Goal: Task Accomplishment & Management: Use online tool/utility

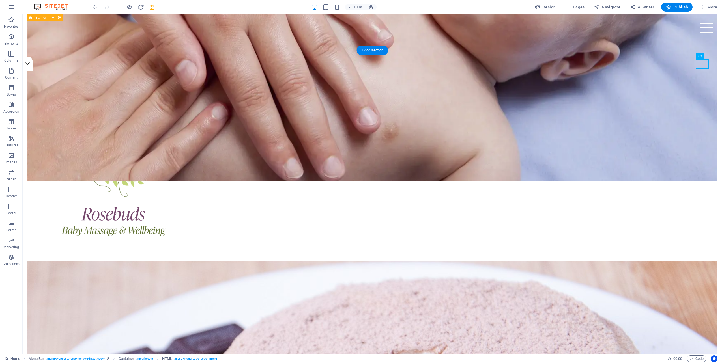
scroll to position [283, 0]
click at [68, 67] on button at bounding box center [66, 67] width 7 height 7
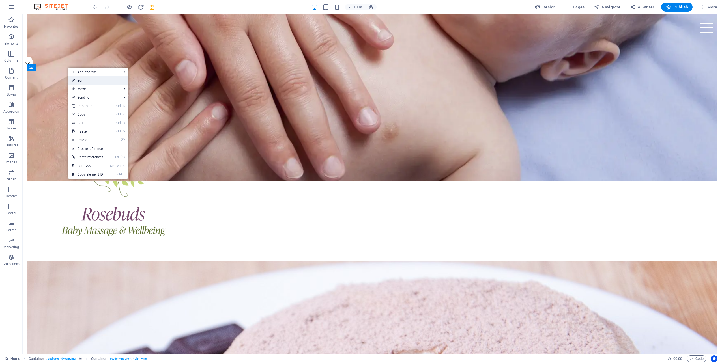
click at [83, 81] on link "⏎ Edit" at bounding box center [87, 80] width 38 height 8
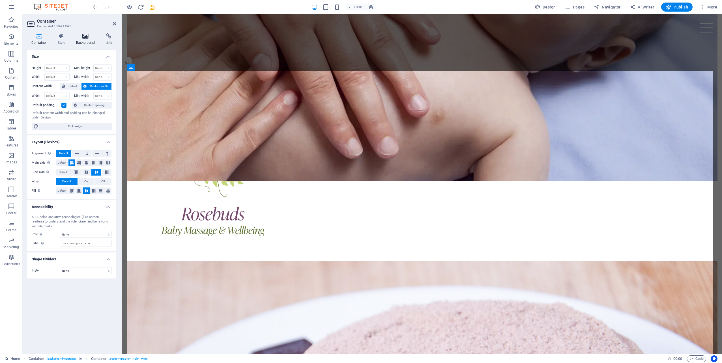
click at [84, 40] on h4 "Background" at bounding box center [87, 39] width 30 height 12
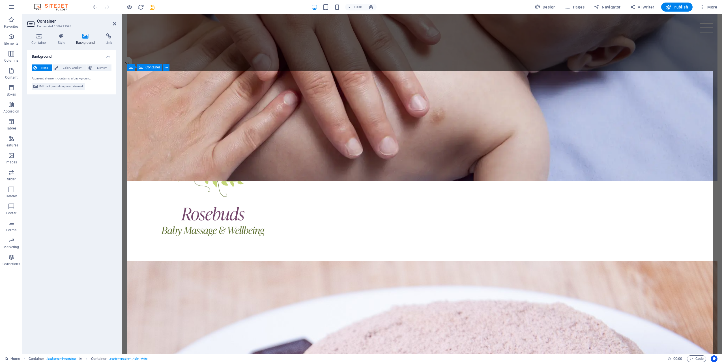
click at [41, 41] on h4 "Container" at bounding box center [40, 39] width 26 height 12
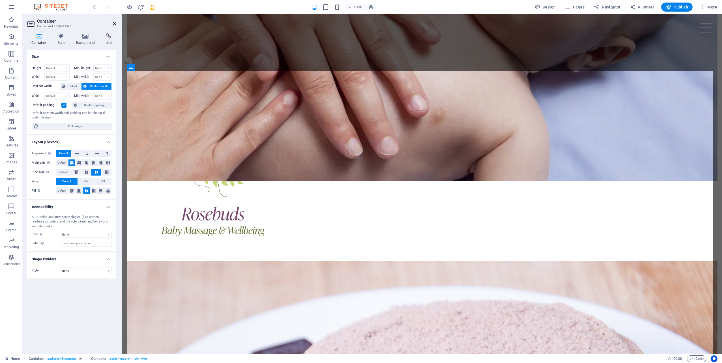
drag, startPoint x: 115, startPoint y: 25, endPoint x: 135, endPoint y: 55, distance: 36.1
click at [115, 25] on icon at bounding box center [114, 23] width 3 height 5
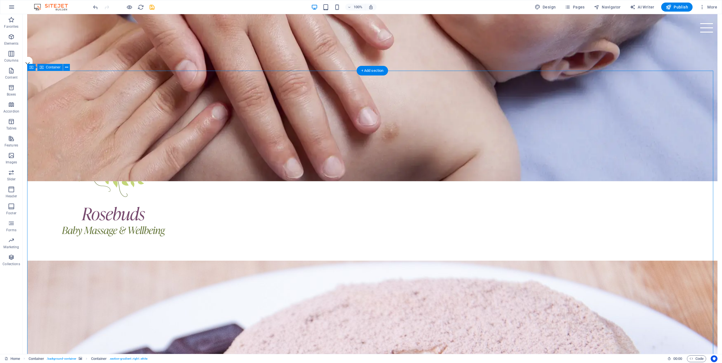
click at [49, 69] on span "Container" at bounding box center [53, 67] width 15 height 3
click at [63, 68] on icon at bounding box center [63, 67] width 4 height 6
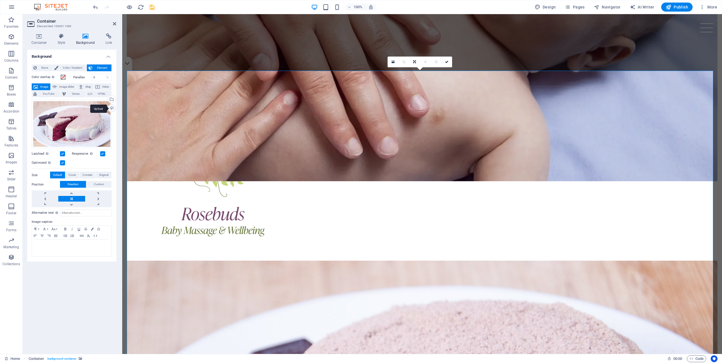
click at [111, 107] on div "Upload" at bounding box center [111, 109] width 8 height 8
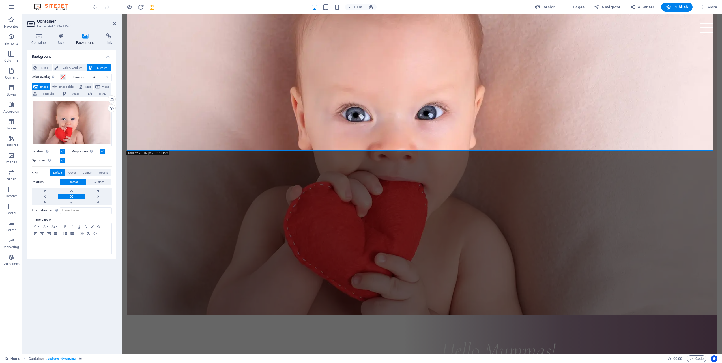
scroll to position [612, 0]
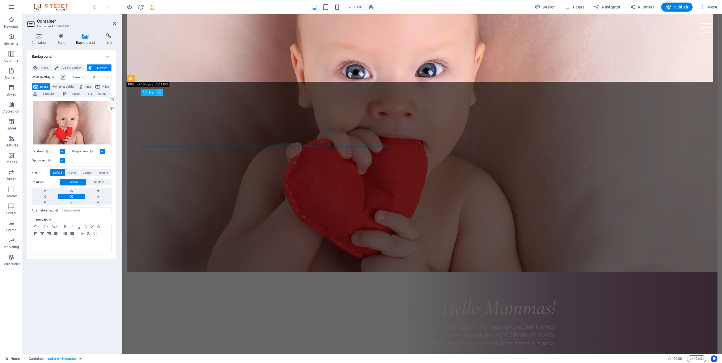
click at [159, 90] on icon at bounding box center [159, 92] width 3 height 6
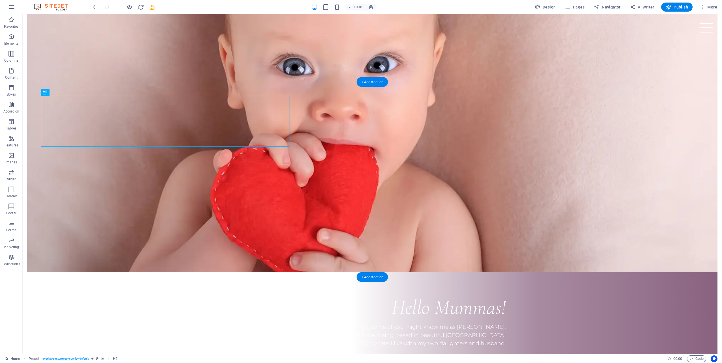
click at [73, 76] on icon at bounding box center [72, 79] width 4 height 6
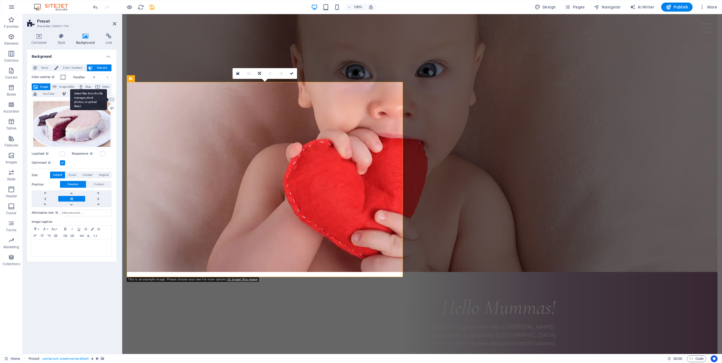
click at [112, 98] on div "Select files from the file manager, stock photos, or upload file(s)" at bounding box center [111, 100] width 8 height 8
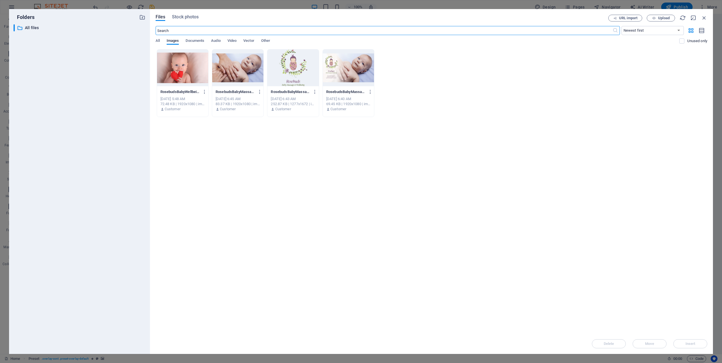
click at [176, 69] on div at bounding box center [182, 67] width 51 height 37
click at [694, 341] on button "Insert" at bounding box center [690, 343] width 34 height 9
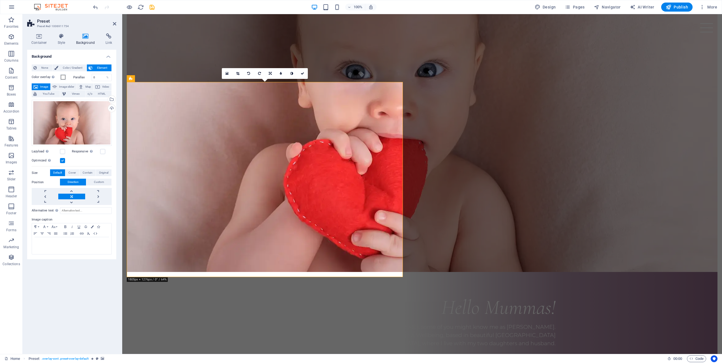
click at [82, 298] on div "Background None Color / Gradient Element Stretch background to full-width Color…" at bounding box center [71, 200] width 89 height 300
click at [116, 25] on aside "Preset Preset #ed-1006911754 Container Style Background Link Size Height Defaul…" at bounding box center [73, 184] width 100 height 340
click at [114, 23] on icon at bounding box center [114, 23] width 3 height 5
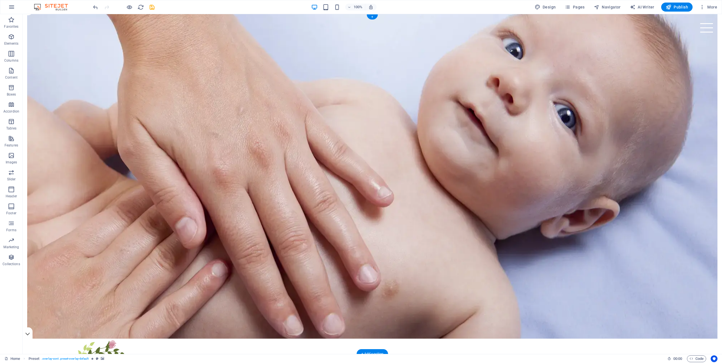
scroll to position [0, 0]
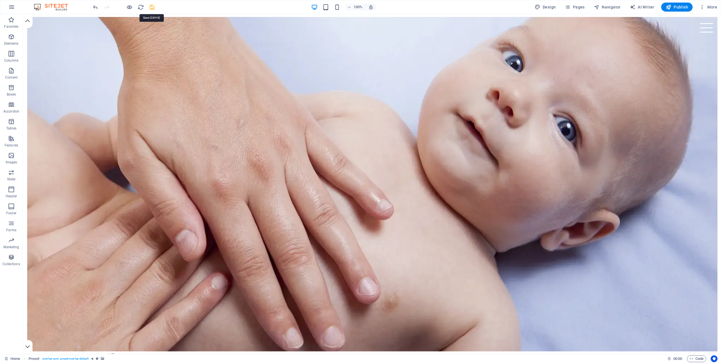
click at [152, 6] on icon "save" at bounding box center [152, 7] width 7 height 7
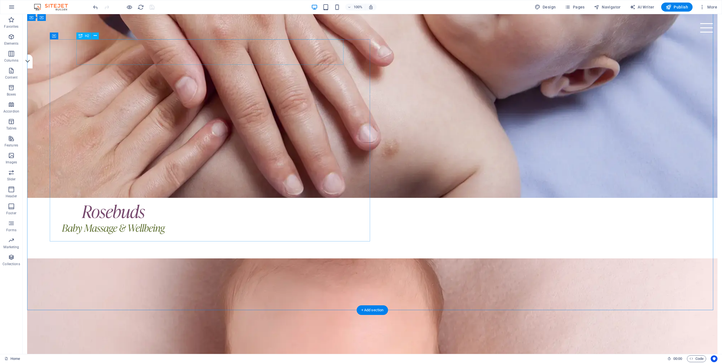
scroll to position [216, 0]
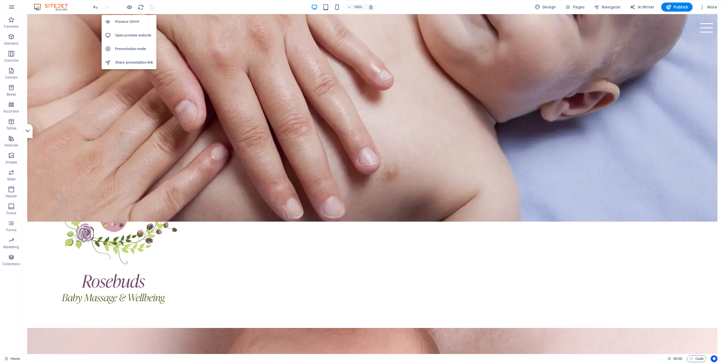
click at [132, 20] on h6 "Preview Ctrl+P" at bounding box center [134, 21] width 38 height 7
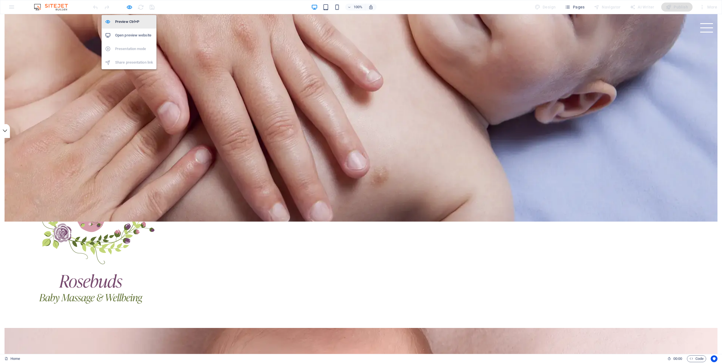
click at [132, 20] on h6 "Preview Ctrl+P" at bounding box center [134, 21] width 38 height 7
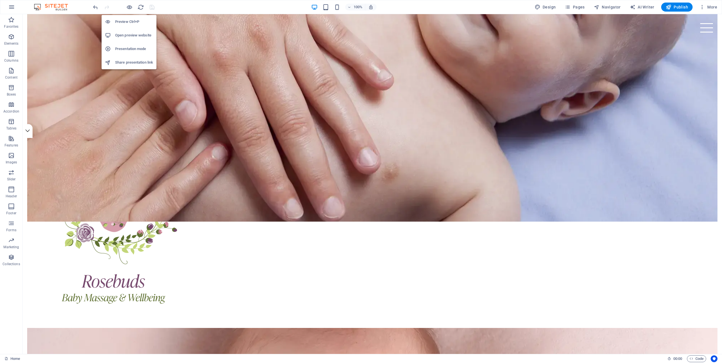
click at [129, 34] on h6 "Open preview website" at bounding box center [134, 35] width 38 height 7
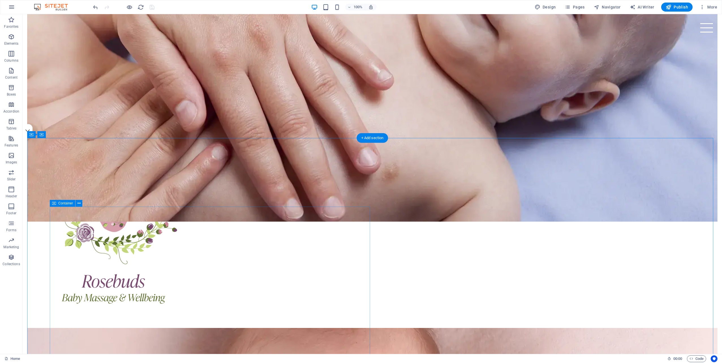
click at [63, 203] on span "Container" at bounding box center [65, 203] width 15 height 3
click at [77, 204] on icon at bounding box center [78, 204] width 3 height 6
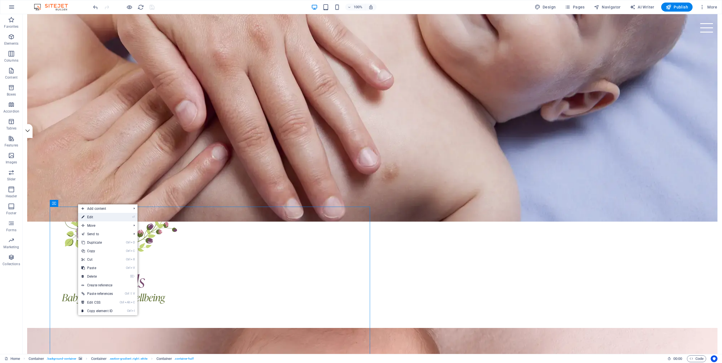
click at [91, 215] on link "⏎ Edit" at bounding box center [97, 217] width 38 height 8
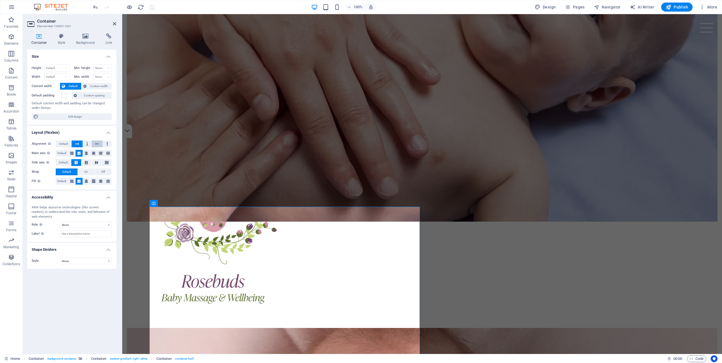
click at [96, 142] on icon at bounding box center [97, 144] width 4 height 7
click at [63, 139] on div "Alignment Determines the flex direction. Default Main axis Determine how elemen…" at bounding box center [71, 162] width 89 height 53
click at [61, 143] on span "Default" at bounding box center [63, 144] width 9 height 7
click at [60, 151] on span "Default" at bounding box center [61, 153] width 9 height 7
click at [61, 160] on span "Default" at bounding box center [63, 162] width 9 height 7
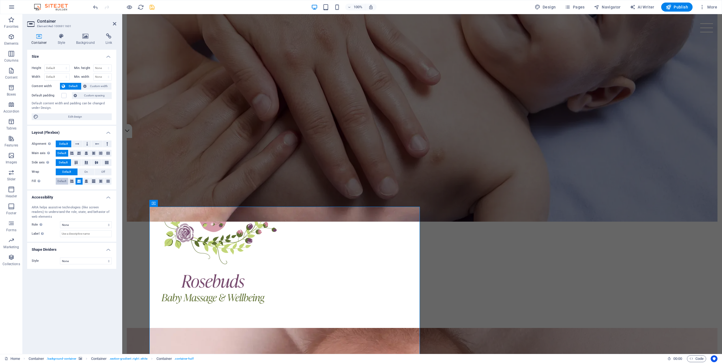
click at [61, 181] on span "Default" at bounding box center [61, 181] width 9 height 7
click at [154, 5] on icon "save" at bounding box center [152, 7] width 7 height 7
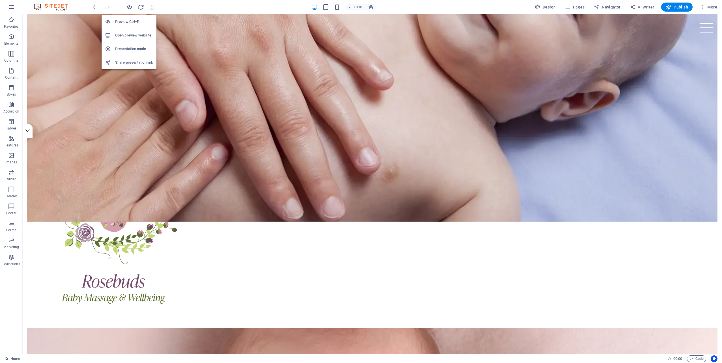
click at [128, 35] on h6 "Open preview website" at bounding box center [134, 35] width 38 height 7
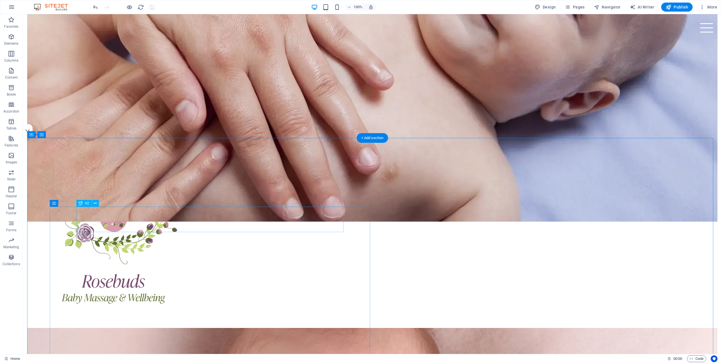
click at [55, 204] on icon at bounding box center [54, 203] width 4 height 7
drag, startPoint x: 78, startPoint y: 218, endPoint x: 658, endPoint y: 206, distance: 579.9
click at [53, 204] on icon at bounding box center [54, 203] width 4 height 7
click at [64, 204] on span "Container" at bounding box center [65, 203] width 15 height 3
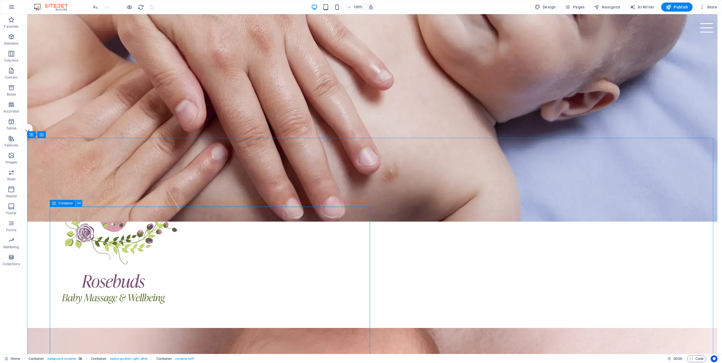
click at [79, 204] on icon at bounding box center [78, 204] width 3 height 6
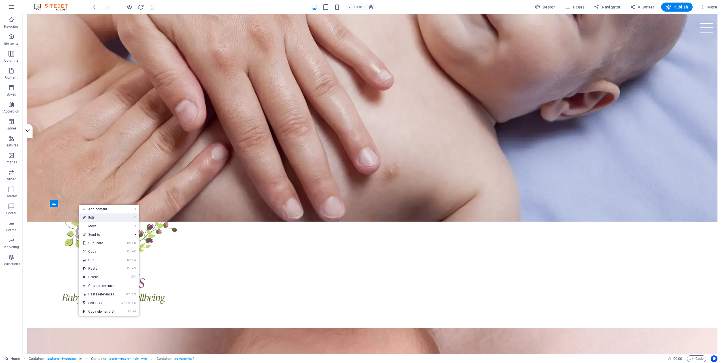
click at [87, 218] on link "⏎ Edit" at bounding box center [98, 218] width 38 height 8
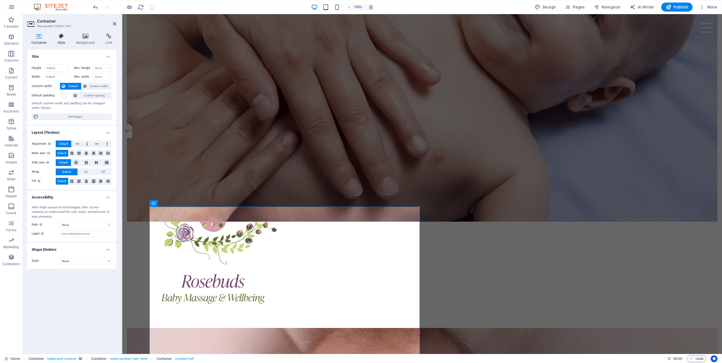
click at [63, 44] on h4 "Style" at bounding box center [62, 39] width 18 height 12
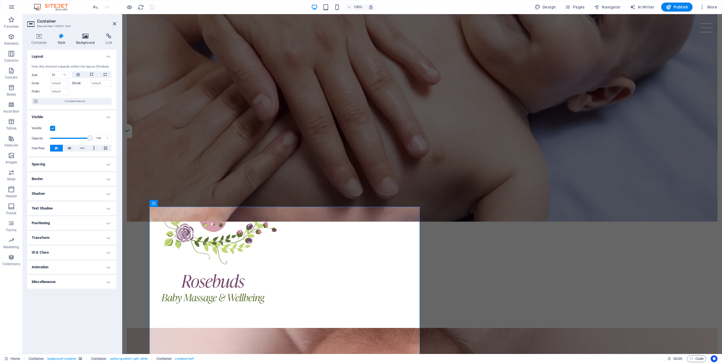
click at [83, 41] on h4 "Background" at bounding box center [87, 39] width 30 height 12
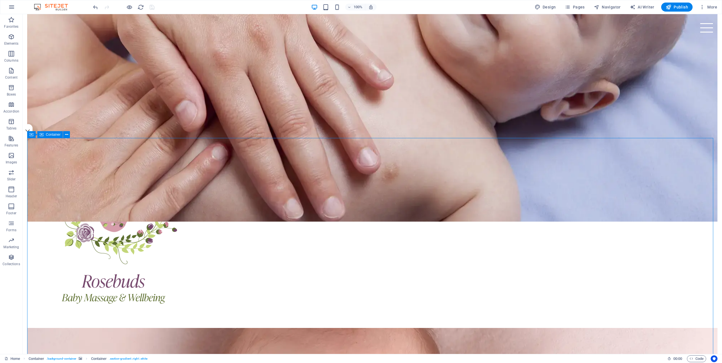
click at [57, 135] on span "Container" at bounding box center [53, 134] width 15 height 3
click at [68, 135] on icon at bounding box center [66, 135] width 3 height 6
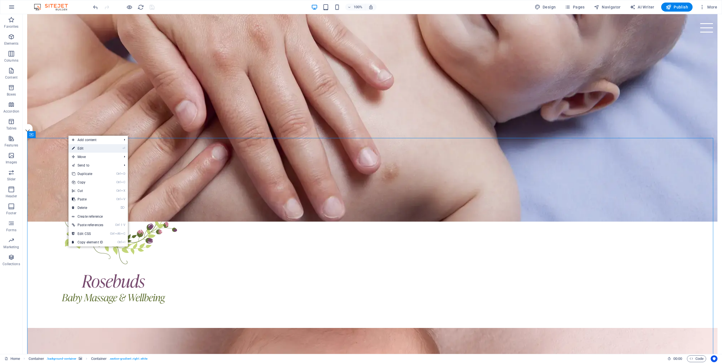
click at [78, 146] on link "⏎ Edit" at bounding box center [87, 148] width 38 height 8
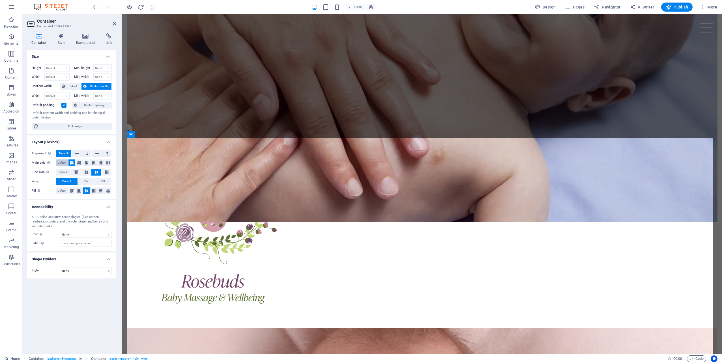
click at [64, 161] on span "Default" at bounding box center [61, 163] width 9 height 7
click at [63, 171] on span "Default" at bounding box center [63, 172] width 9 height 7
click at [98, 171] on icon at bounding box center [96, 172] width 7 height 3
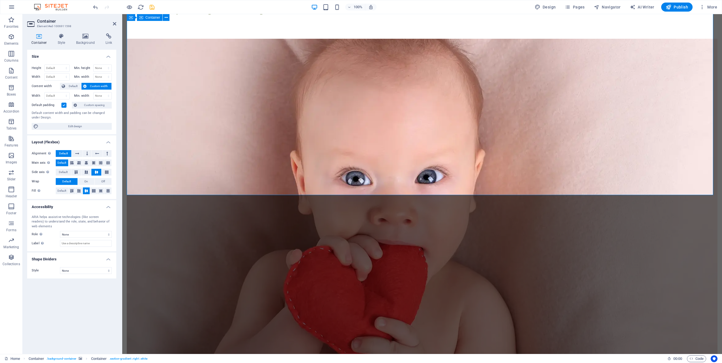
scroll to position [499, 0]
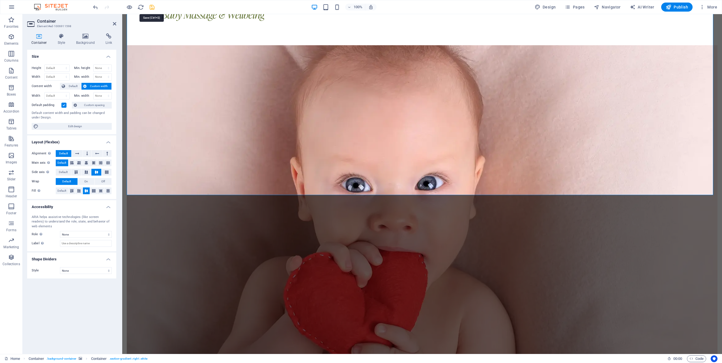
click at [152, 7] on icon "save" at bounding box center [152, 7] width 7 height 7
checkbox input "false"
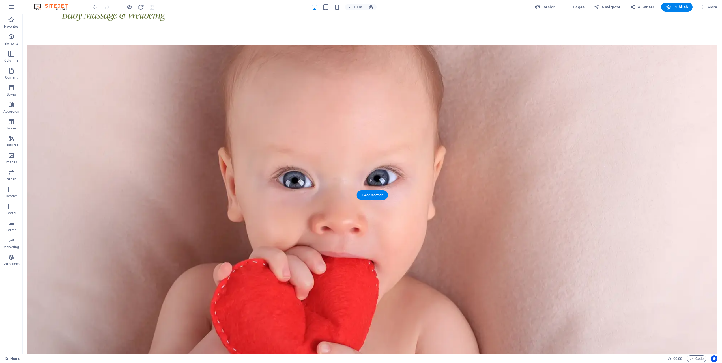
click at [36, 191] on span "Preset" at bounding box center [40, 191] width 10 height 3
click at [51, 193] on icon at bounding box center [50, 192] width 3 height 6
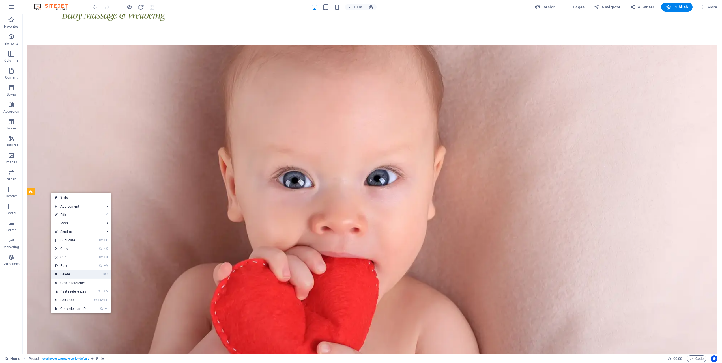
click at [69, 271] on link "⌦ Delete" at bounding box center [70, 274] width 38 height 8
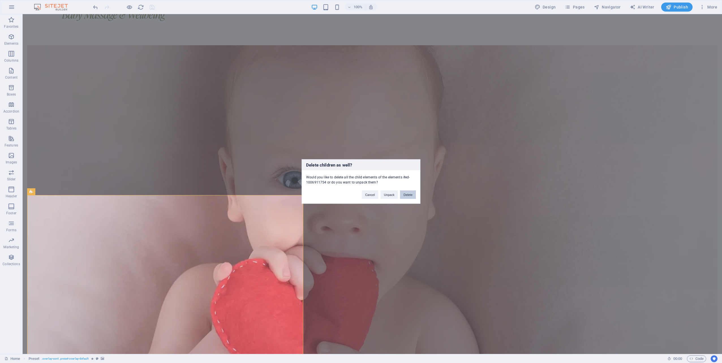
click at [409, 194] on button "Delete" at bounding box center [408, 195] width 16 height 8
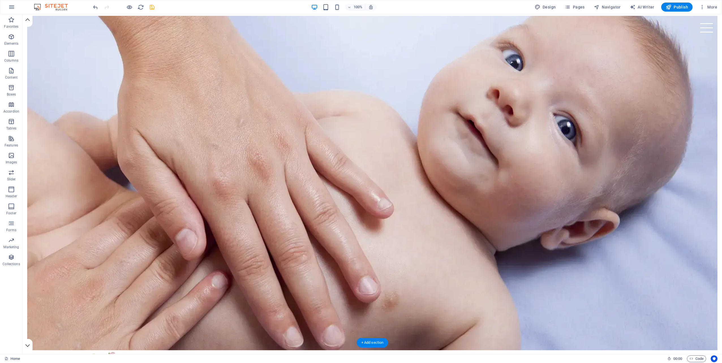
scroll to position [0, 0]
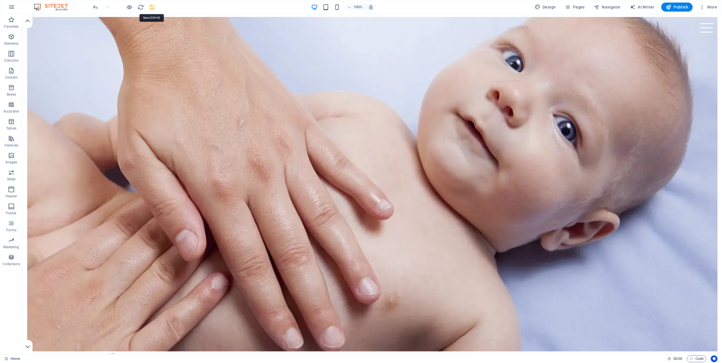
click at [152, 7] on icon "save" at bounding box center [152, 7] width 7 height 7
click at [129, 7] on icon "button" at bounding box center [129, 7] width 7 height 7
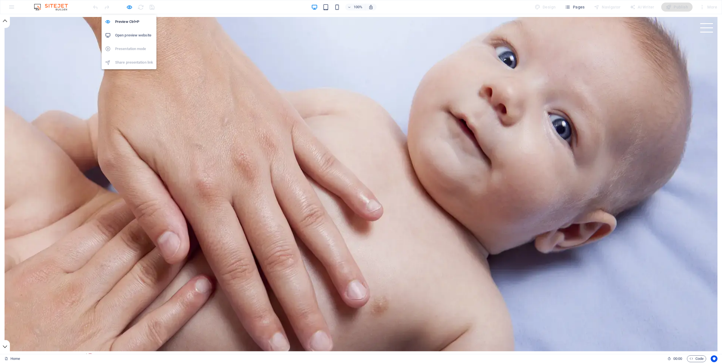
click at [130, 36] on h6 "Open preview website" at bounding box center [134, 35] width 38 height 7
click at [702, 27] on div "Menu" at bounding box center [706, 27] width 13 height 9
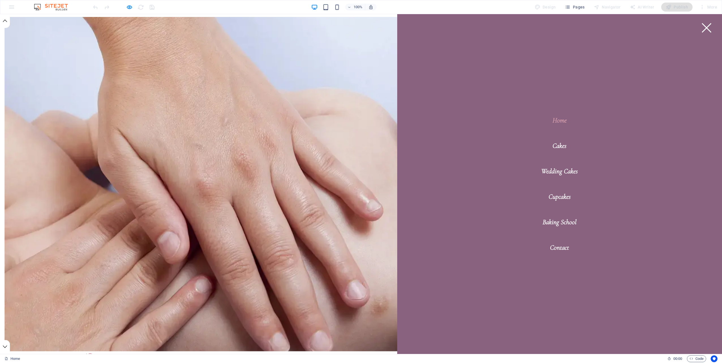
click at [701, 25] on div "Menu" at bounding box center [706, 27] width 13 height 9
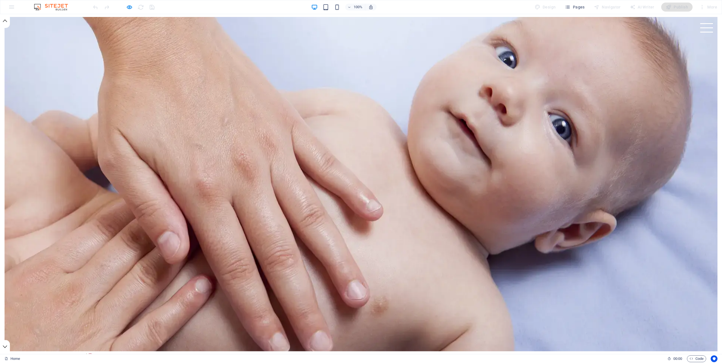
click at [48, 6] on img at bounding box center [54, 7] width 42 height 7
click at [10, 6] on div "100% Design Pages Navigator AI Writer Publish More" at bounding box center [360, 7] width 721 height 14
click at [132, 22] on h6 "Preview Ctrl+P" at bounding box center [134, 21] width 38 height 7
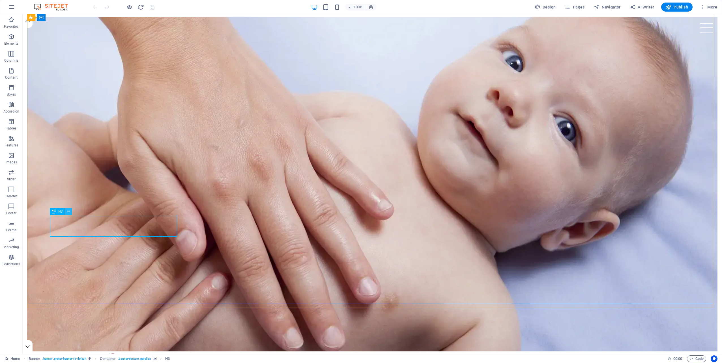
click at [68, 211] on icon at bounding box center [68, 211] width 3 height 6
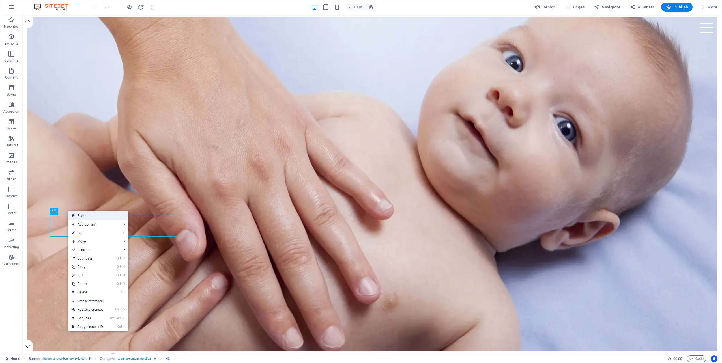
click at [85, 217] on link "Style" at bounding box center [97, 216] width 59 height 8
select select "vh"
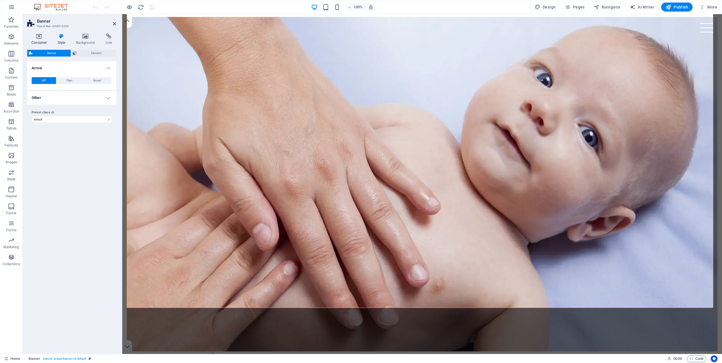
click at [41, 40] on h4 "Container" at bounding box center [40, 39] width 26 height 12
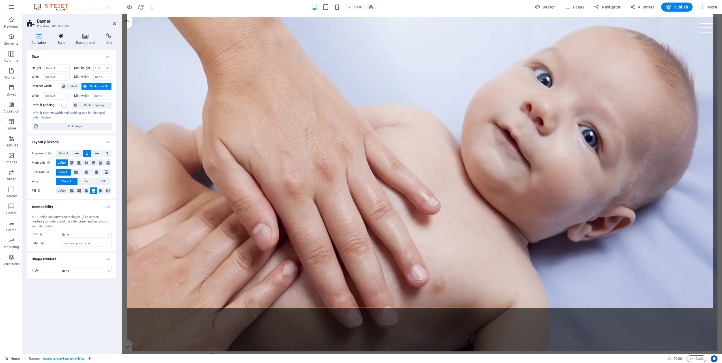
click at [63, 41] on h4 "Style" at bounding box center [62, 39] width 18 height 12
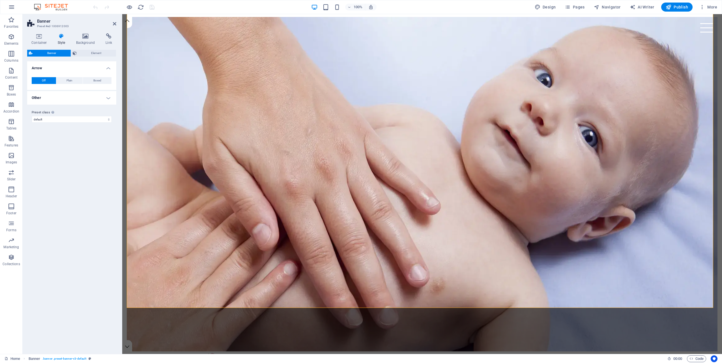
click at [106, 100] on h4 "Other" at bounding box center [71, 98] width 89 height 14
click at [89, 52] on span "Element" at bounding box center [96, 53] width 36 height 7
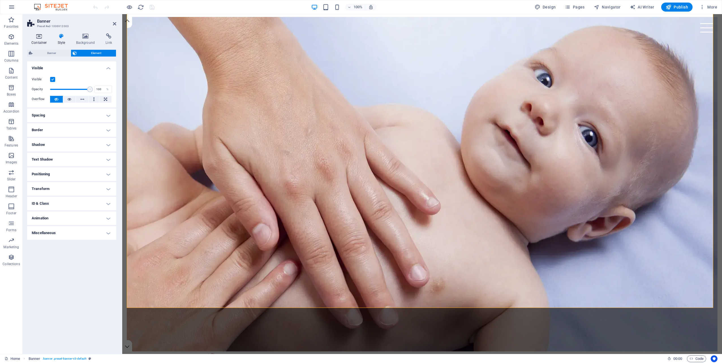
click at [38, 40] on h4 "Container" at bounding box center [40, 39] width 26 height 12
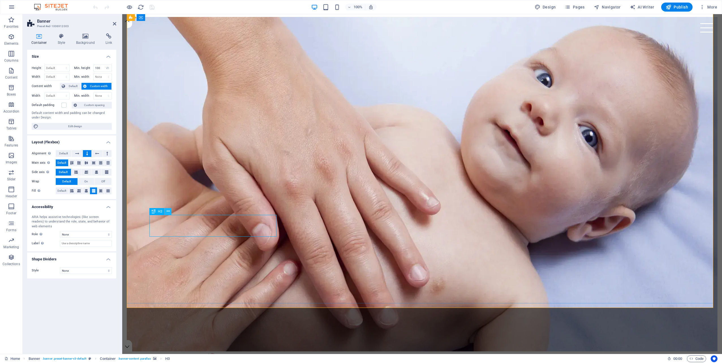
click at [169, 212] on icon at bounding box center [168, 211] width 3 height 6
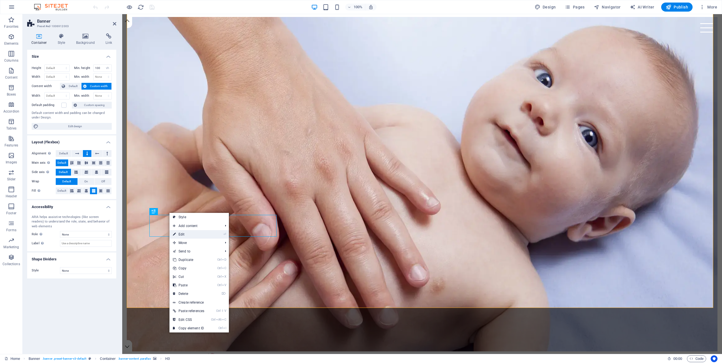
click at [184, 235] on link "⏎ Edit" at bounding box center [188, 234] width 38 height 8
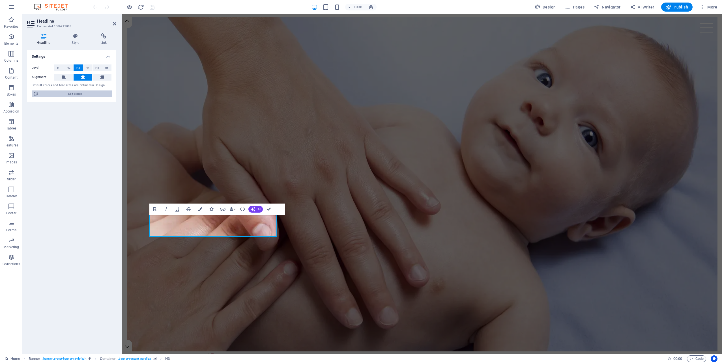
click at [75, 92] on span "Edit design" at bounding box center [75, 93] width 70 height 7
select select "rem"
select select "300"
select select "px"
select select "rem"
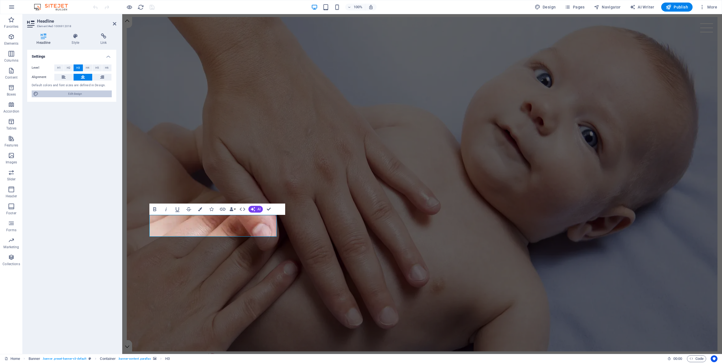
select select "400"
select select "px"
select select "rem"
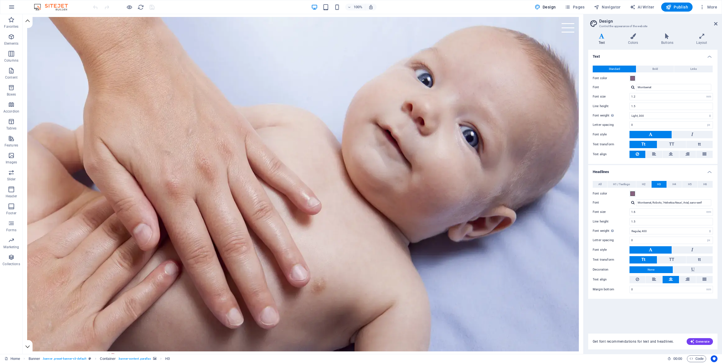
click at [717, 25] on aside "Design Control the appearance of the website Variants Text Colors Buttons Layou…" at bounding box center [652, 184] width 139 height 340
click at [718, 24] on aside "Design Control the appearance of the website Variants Text Colors Buttons Layou…" at bounding box center [652, 184] width 139 height 340
click at [716, 21] on icon at bounding box center [715, 23] width 3 height 5
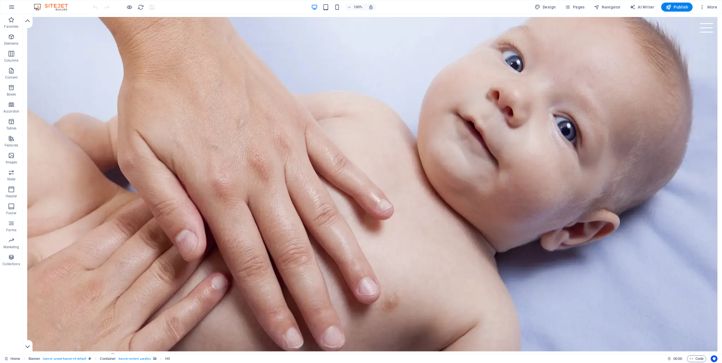
click at [51, 5] on img at bounding box center [54, 7] width 42 height 7
click at [12, 7] on icon "button" at bounding box center [11, 7] width 7 height 7
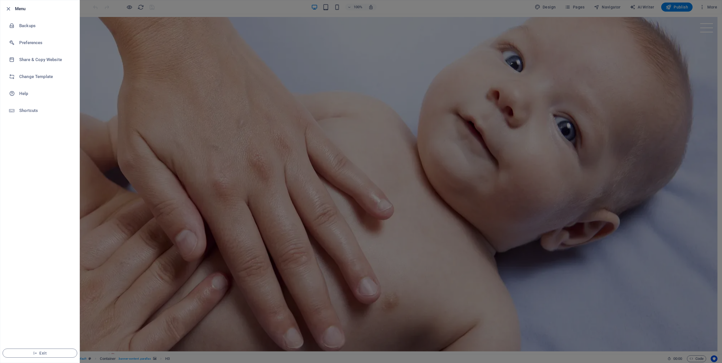
click at [171, 4] on div at bounding box center [361, 181] width 722 height 363
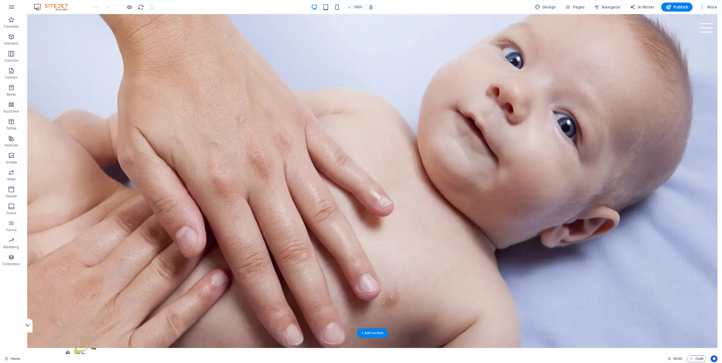
scroll to position [21, 0]
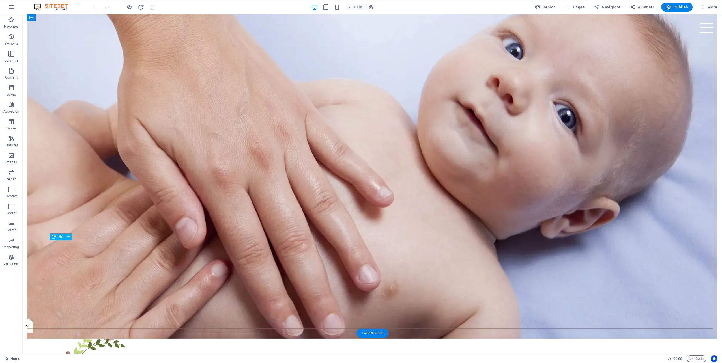
click at [68, 237] on icon at bounding box center [68, 237] width 3 height 6
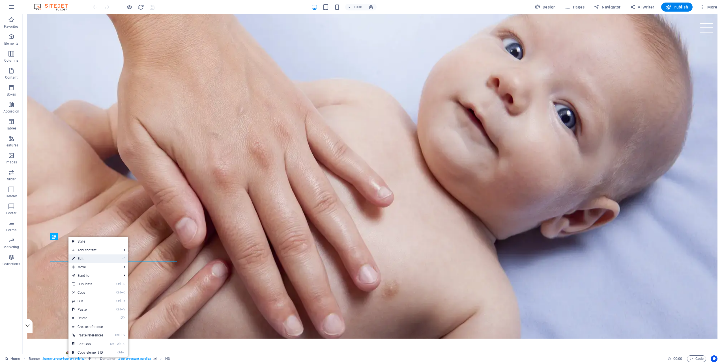
click at [84, 259] on link "⏎ Edit" at bounding box center [87, 259] width 38 height 8
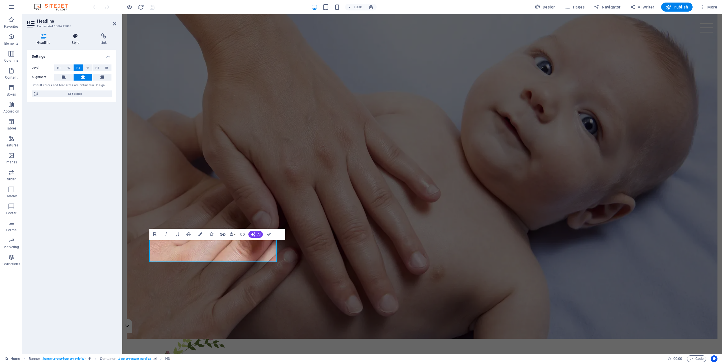
click at [76, 42] on h4 "Style" at bounding box center [76, 39] width 29 height 12
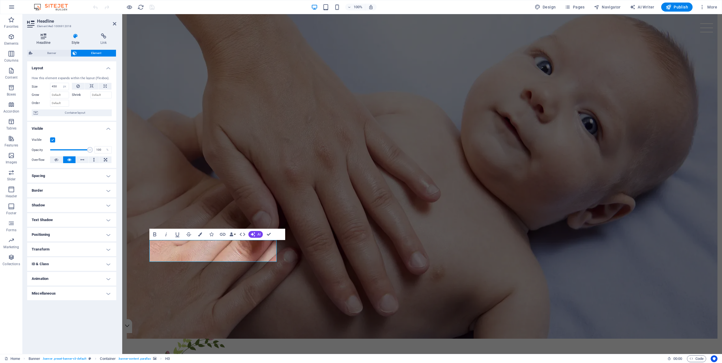
click at [47, 39] on h4 "Headline" at bounding box center [44, 39] width 35 height 12
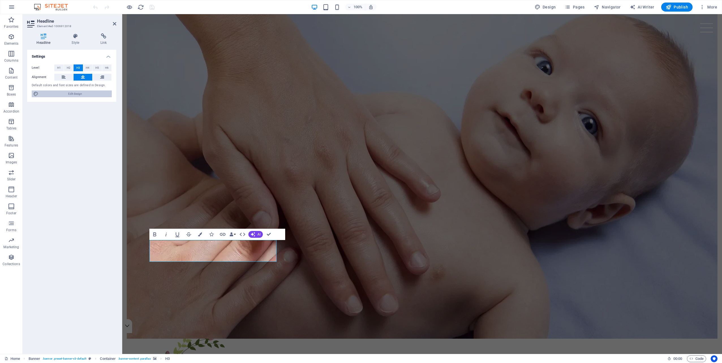
drag, startPoint x: 66, startPoint y: 93, endPoint x: 148, endPoint y: 118, distance: 86.5
click at [66, 93] on span "Edit design" at bounding box center [75, 93] width 70 height 7
select select "rem"
select select "300"
select select "px"
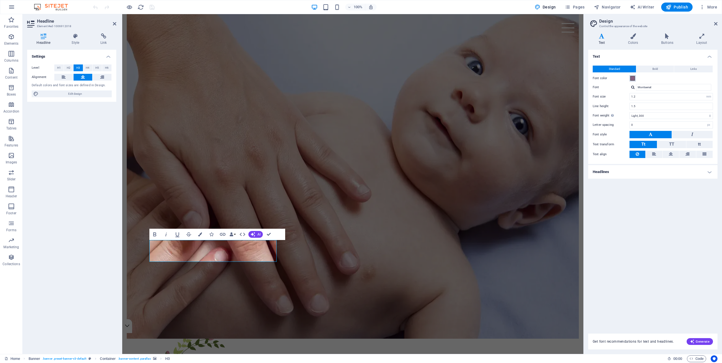
click at [633, 78] on span at bounding box center [632, 78] width 5 height 5
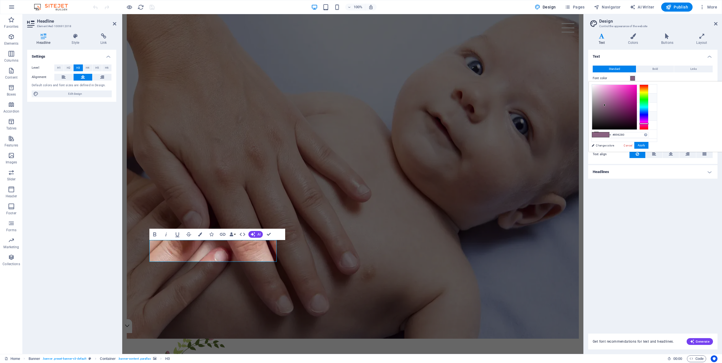
click at [607, 115] on li "Font color #896280" at bounding box center [624, 116] width 65 height 9
click at [598, 114] on icon at bounding box center [596, 116] width 4 height 4
click at [648, 145] on button "Apply" at bounding box center [641, 145] width 14 height 7
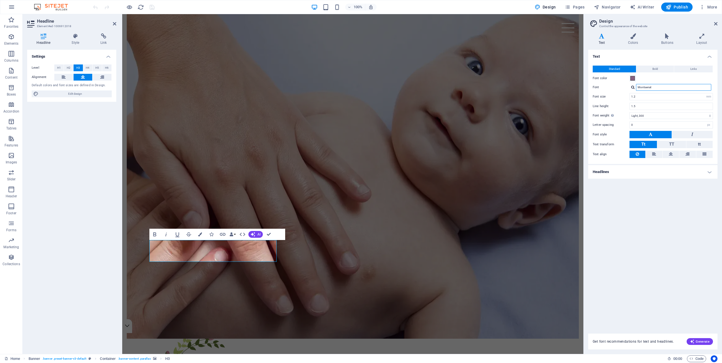
click at [656, 87] on input "Montserrat" at bounding box center [673, 87] width 75 height 7
click at [655, 76] on div "Font color" at bounding box center [652, 78] width 120 height 7
click at [624, 173] on h4 "Headlines" at bounding box center [652, 172] width 129 height 14
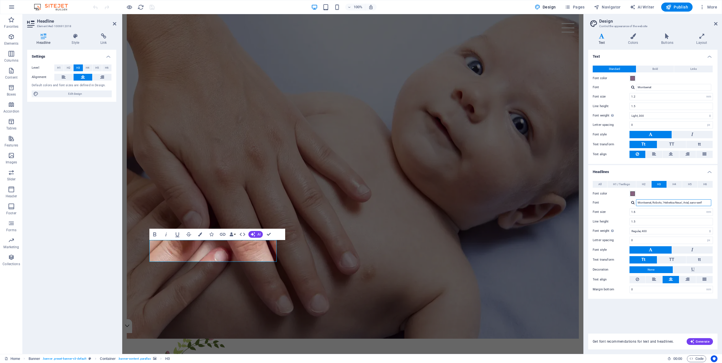
click at [656, 201] on input "Montserrat, Roboto, 'Helvetica Neue', Arial, sans-serif" at bounding box center [673, 202] width 75 height 7
click at [596, 182] on button "All" at bounding box center [599, 184] width 14 height 7
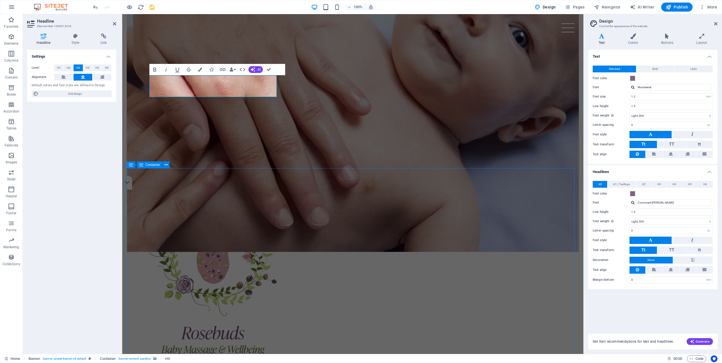
scroll to position [162, 0]
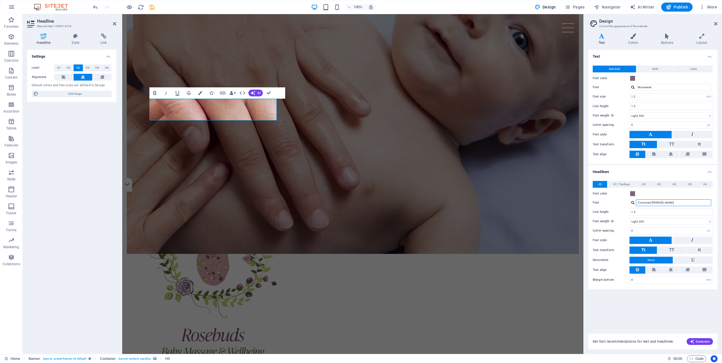
drag, startPoint x: 666, startPoint y: 202, endPoint x: 630, endPoint y: 201, distance: 36.2
click at [630, 201] on div "Cormorant [PERSON_NAME]" at bounding box center [670, 202] width 83 height 7
click at [626, 183] on span "H1 / Textlogo" at bounding box center [621, 184] width 17 height 7
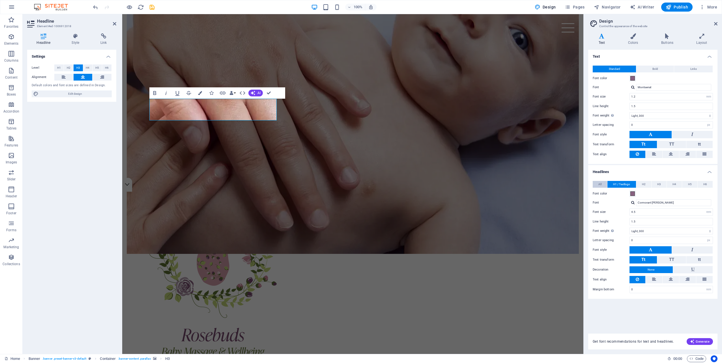
click at [598, 183] on span "All" at bounding box center [599, 184] width 3 height 7
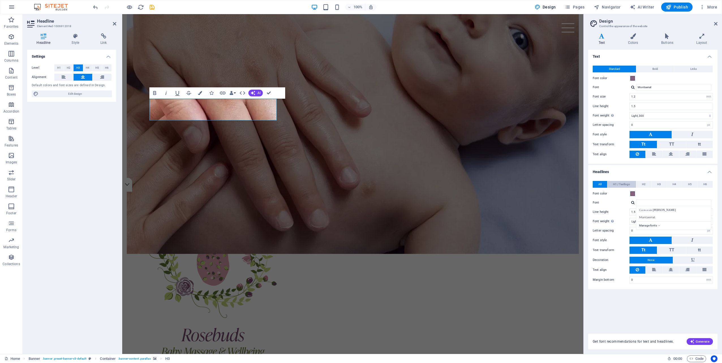
click at [619, 182] on span "H1 / Textlogo" at bounding box center [621, 184] width 17 height 7
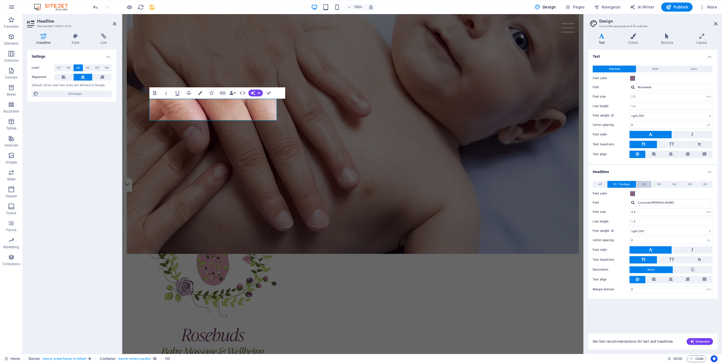
click at [644, 182] on span "H2" at bounding box center [644, 184] width 4 height 7
click at [660, 182] on span "H3" at bounding box center [659, 184] width 4 height 7
click at [640, 210] on input "1.6" at bounding box center [671, 212] width 83 height 7
click at [641, 220] on input "1.5" at bounding box center [671, 221] width 83 height 7
click at [599, 184] on span "All" at bounding box center [599, 184] width 3 height 7
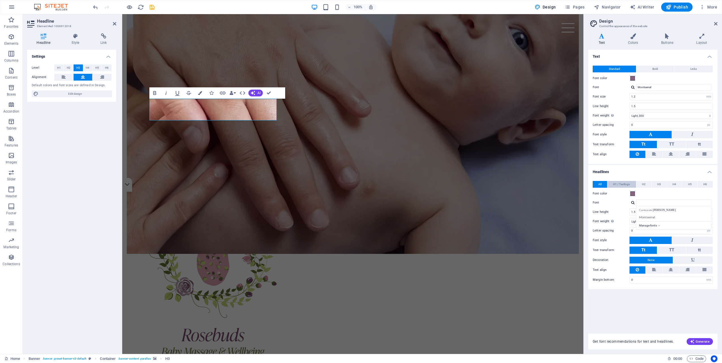
click at [619, 182] on span "H1 / Textlogo" at bounding box center [621, 184] width 17 height 7
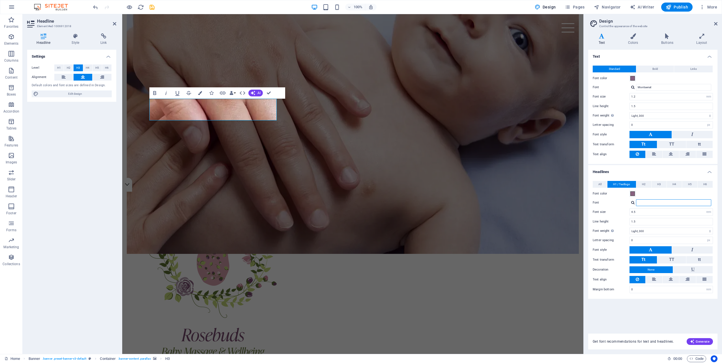
click at [650, 202] on input "Font" at bounding box center [673, 202] width 75 height 7
paste input "Cormorant [PERSON_NAME]"
type input "Cormorant [PERSON_NAME]"
click at [692, 249] on icon at bounding box center [692, 249] width 2 height 7
click at [653, 225] on div "All H1 / Textlogo H2 H3 H4 H5 H6 Font color Font Cormorant Garamond Montserrat …" at bounding box center [653, 237] width 132 height 124
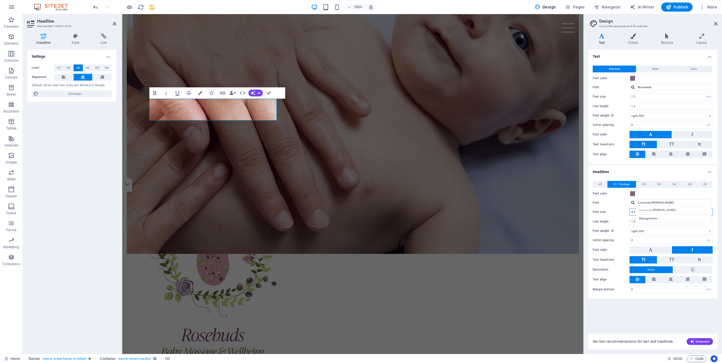
click at [631, 210] on input "4.5" at bounding box center [671, 212] width 83 height 7
click at [649, 208] on div "Cormorant [PERSON_NAME]" at bounding box center [674, 210] width 75 height 6
click at [643, 184] on span "H2" at bounding box center [644, 184] width 4 height 7
click at [643, 201] on input "Font" at bounding box center [673, 202] width 75 height 7
paste input "Cormorant [PERSON_NAME]"
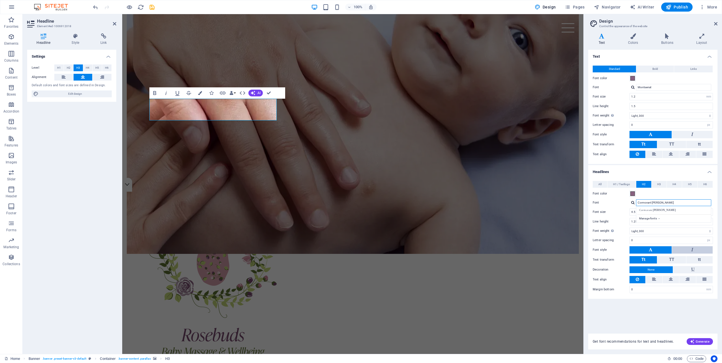
type input "Cormorant [PERSON_NAME]"
click at [689, 246] on button at bounding box center [692, 249] width 41 height 7
click at [663, 209] on div "Cormorant [PERSON_NAME]" at bounding box center [674, 210] width 75 height 6
click at [660, 184] on span "H3" at bounding box center [659, 184] width 4 height 7
click at [658, 201] on input "Montserrat, Roboto, 'Helvetica Neue', Arial, sans-serif" at bounding box center [673, 202] width 75 height 7
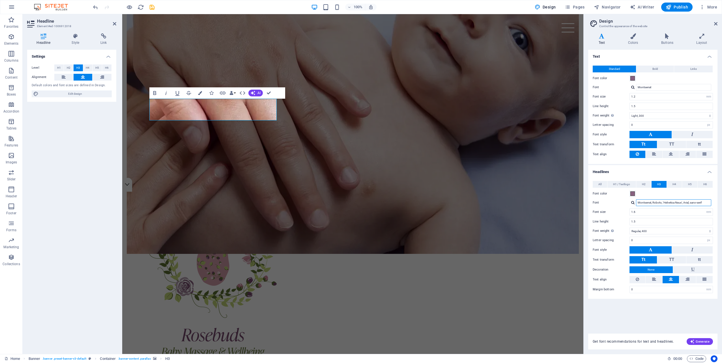
drag, startPoint x: 706, startPoint y: 201, endPoint x: 652, endPoint y: 201, distance: 54.0
click at [652, 201] on input "Montserrat, Roboto, 'Helvetica Neue', Arial, sans-serif" at bounding box center [673, 202] width 75 height 7
click at [702, 202] on input "Montserrat, Roboto, 'Helvetica Neue', Arial, sans-serif" at bounding box center [673, 202] width 75 height 7
drag, startPoint x: 706, startPoint y: 201, endPoint x: 636, endPoint y: 200, distance: 69.6
click at [636, 200] on input "Montserrat, Roboto, 'Helvetica Neue', Arial, sans-serif" at bounding box center [673, 202] width 75 height 7
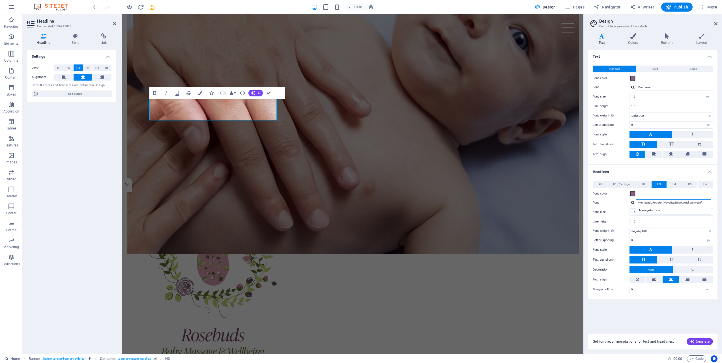
click at [705, 202] on input "Montserrat, Roboto, 'Helvetica Neue', Arial, sans-serif" at bounding box center [673, 202] width 75 height 7
click at [705, 201] on input "Montserrat, Roboto, 'Helvetica Neue', Arial, sans-serif" at bounding box center [673, 202] width 75 height 7
drag, startPoint x: 705, startPoint y: 201, endPoint x: 652, endPoint y: 200, distance: 52.9
click at [652, 200] on input "Montserrat, Roboto, 'Helvetica Neue', Arial, sans-serif" at bounding box center [673, 202] width 75 height 7
type input "Montserrat"
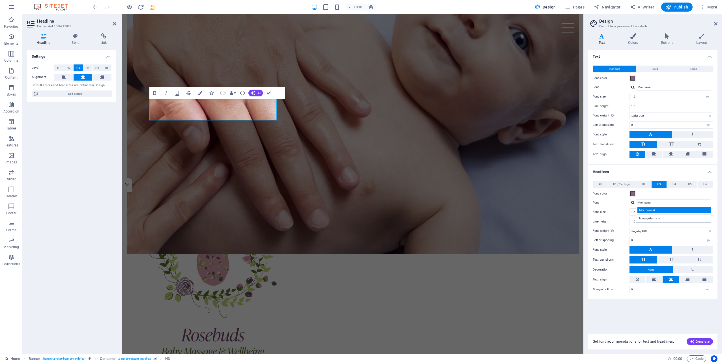
click at [649, 209] on div "Montserrat" at bounding box center [674, 210] width 75 height 6
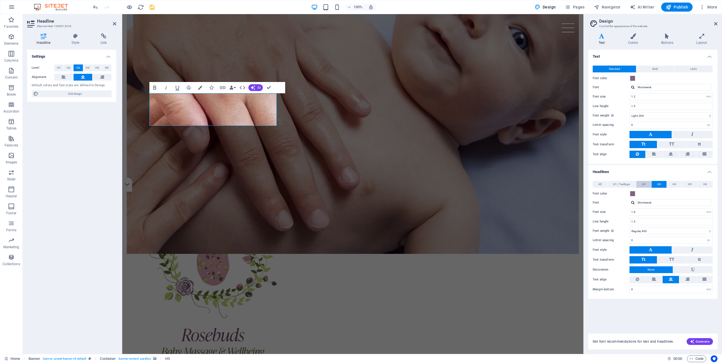
click at [644, 183] on span "H2" at bounding box center [644, 184] width 4 height 7
click at [623, 184] on span "H1 / Textlogo" at bounding box center [621, 184] width 17 height 7
click at [662, 183] on button "H3" at bounding box center [658, 184] width 15 height 7
click at [646, 184] on button "H2" at bounding box center [643, 184] width 15 height 7
click at [632, 194] on span at bounding box center [632, 193] width 5 height 5
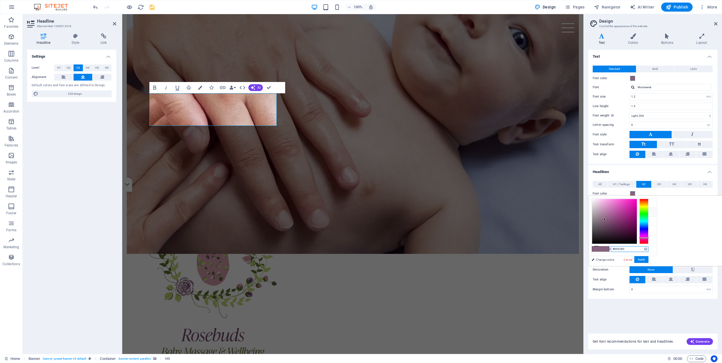
drag, startPoint x: 696, startPoint y: 249, endPoint x: 684, endPoint y: 249, distance: 11.3
click at [648, 249] on input "#896280" at bounding box center [630, 249] width 38 height 6
click at [651, 257] on div "#000000 Supported formats #0852ed rgb(8, 82, 237) rgba(8, 82, 237, 90%) hsv(221…" at bounding box center [620, 272] width 63 height 152
drag, startPoint x: 694, startPoint y: 249, endPoint x: 685, endPoint y: 249, distance: 9.3
click at [648, 249] on input "#000000" at bounding box center [630, 249] width 38 height 6
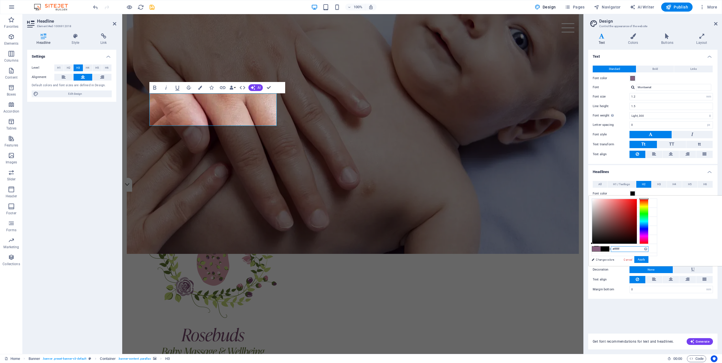
type input "#ffffff"
click at [651, 257] on div "#ffffff Supported formats #0852ed rgb(8, 82, 237) rgba(8, 82, 237, 90%) hsv(221…" at bounding box center [620, 272] width 63 height 152
click at [648, 259] on button "Apply" at bounding box center [641, 259] width 14 height 7
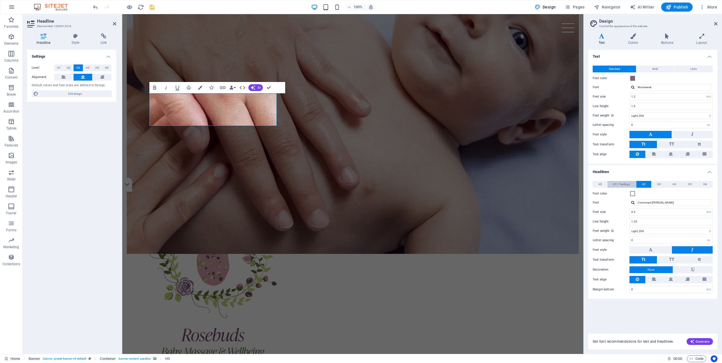
click at [623, 181] on span "H1 / Textlogo" at bounding box center [621, 184] width 17 height 7
click at [632, 193] on span at bounding box center [632, 193] width 5 height 5
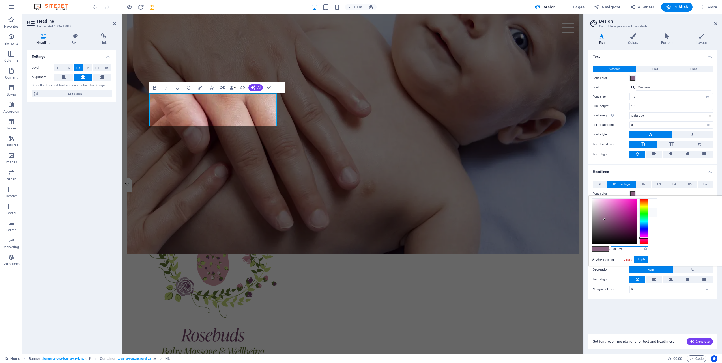
drag, startPoint x: 696, startPoint y: 249, endPoint x: 685, endPoint y: 249, distance: 11.6
click at [648, 249] on input "#896280" at bounding box center [630, 249] width 38 height 6
type input "#ffffff"
click at [648, 258] on button "Apply" at bounding box center [641, 259] width 14 height 7
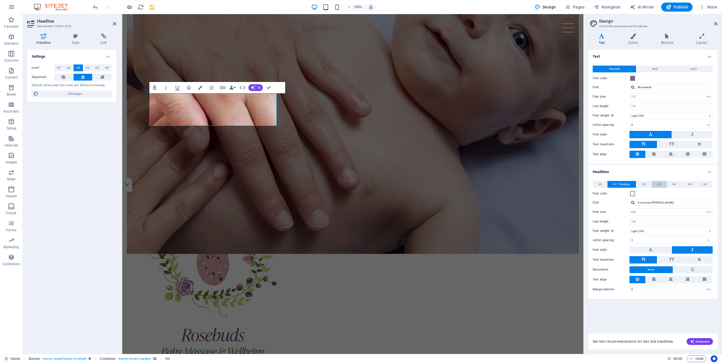
click at [658, 183] on span "H3" at bounding box center [659, 184] width 4 height 7
click at [673, 182] on span "H4" at bounding box center [674, 184] width 4 height 7
click at [687, 182] on button "H5" at bounding box center [689, 184] width 15 height 7
click at [701, 182] on button "H6" at bounding box center [704, 184] width 15 height 7
click at [644, 185] on span "H2" at bounding box center [644, 184] width 4 height 7
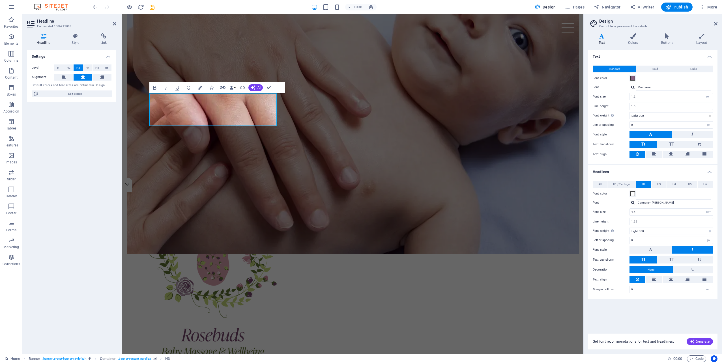
click at [644, 194] on div "Font color" at bounding box center [652, 193] width 120 height 7
click at [151, 7] on icon "save" at bounding box center [152, 7] width 7 height 7
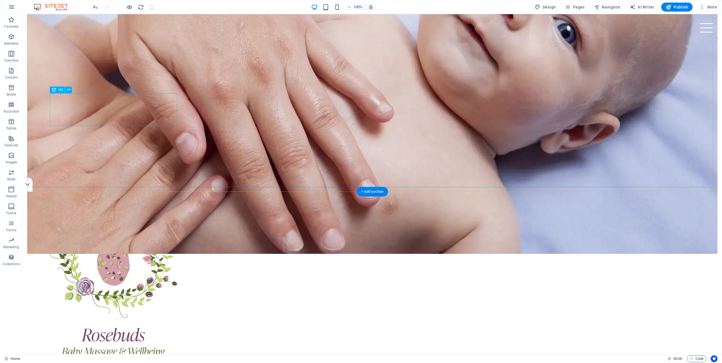
click at [68, 90] on icon at bounding box center [68, 90] width 3 height 6
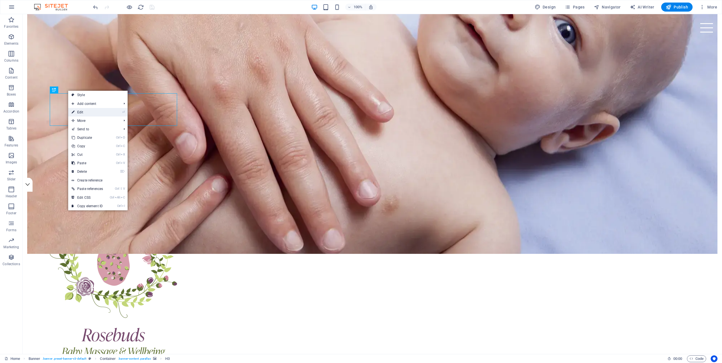
click at [76, 110] on link "⏎ Edit" at bounding box center [87, 112] width 38 height 8
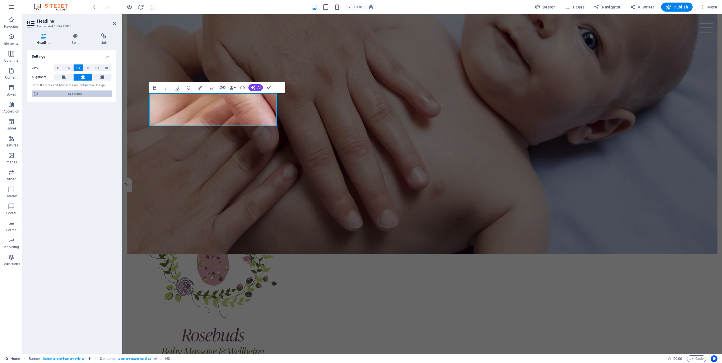
click at [78, 92] on span "Edit design" at bounding box center [75, 93] width 70 height 7
select select "rem"
select select "300"
select select "px"
select select "rem"
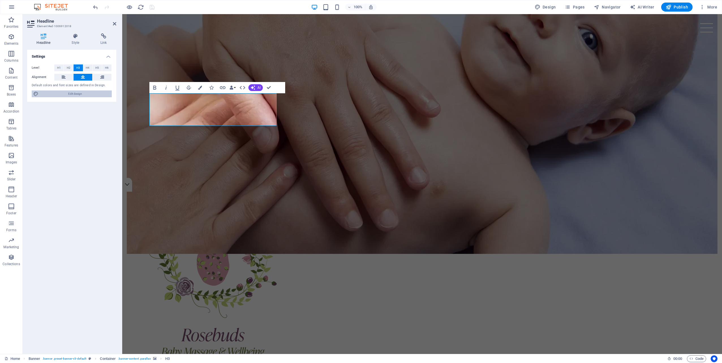
select select "300"
select select "px"
select select "rem"
select select "400"
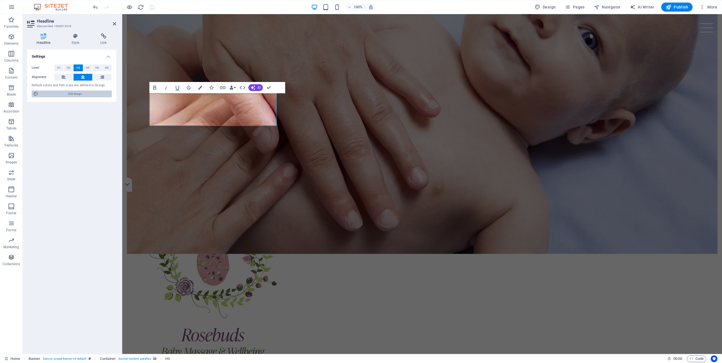
select select "px"
select select "rem"
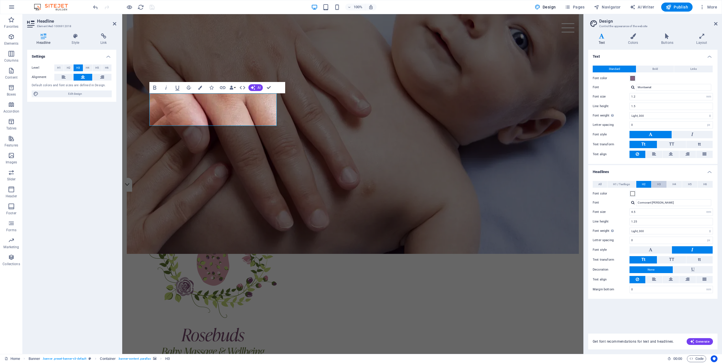
click at [659, 183] on span "H3" at bounding box center [659, 184] width 4 height 7
click at [632, 193] on span at bounding box center [632, 193] width 5 height 5
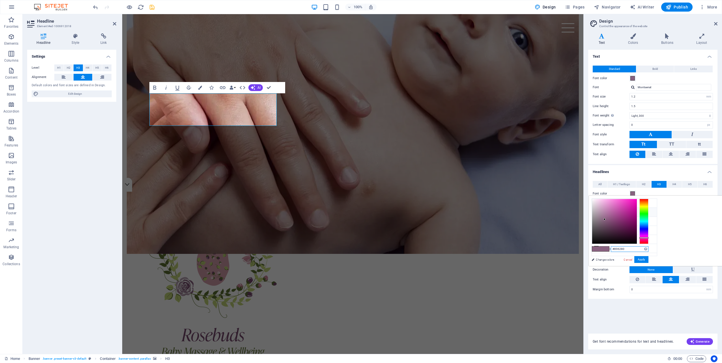
drag, startPoint x: 697, startPoint y: 248, endPoint x: 679, endPoint y: 248, distance: 18.4
click at [651, 248] on div "#896280 Supported formats #0852ed rgb(8, 82, 237) rgba(8, 82, 237, 90%) hsv(221…" at bounding box center [620, 272] width 63 height 152
click at [648, 258] on button "Apply" at bounding box center [641, 259] width 14 height 7
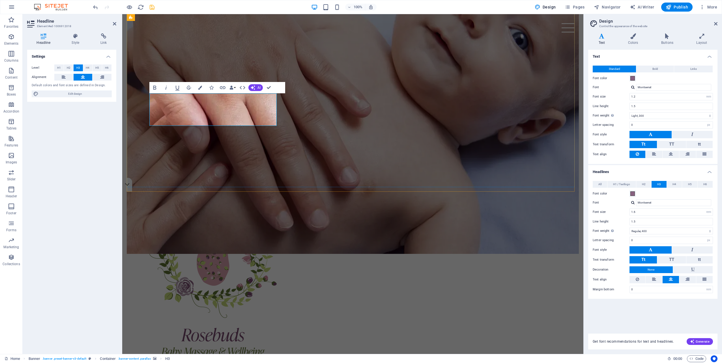
click at [201, 88] on icon "button" at bounding box center [200, 88] width 4 height 4
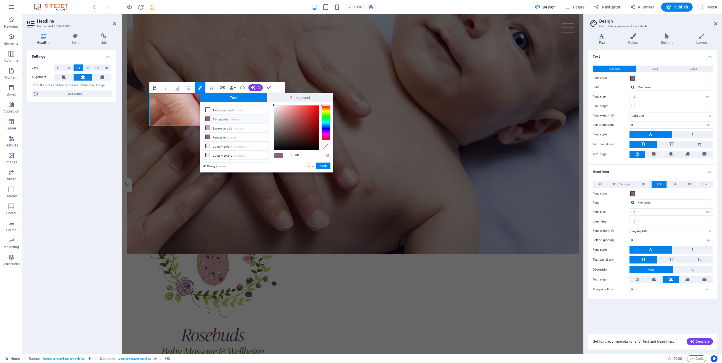
click at [223, 119] on li "Primary color #896280" at bounding box center [235, 119] width 65 height 9
drag, startPoint x: 201, startPoint y: 153, endPoint x: 324, endPoint y: 167, distance: 123.0
click at [324, 167] on button "Apply" at bounding box center [323, 166] width 14 height 7
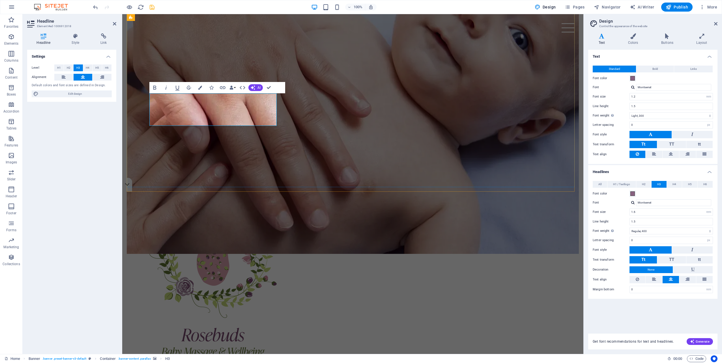
drag, startPoint x: 158, startPoint y: 99, endPoint x: 249, endPoint y: 121, distance: 93.6
click at [200, 88] on icon "button" at bounding box center [200, 88] width 4 height 4
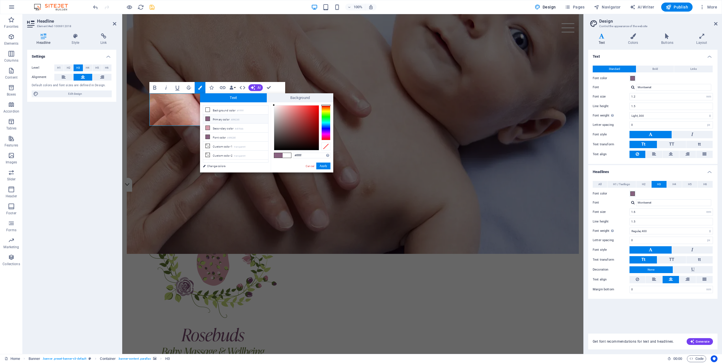
click at [218, 118] on li "Primary color #896280" at bounding box center [235, 119] width 65 height 9
click at [323, 165] on button "Apply" at bounding box center [323, 166] width 14 height 7
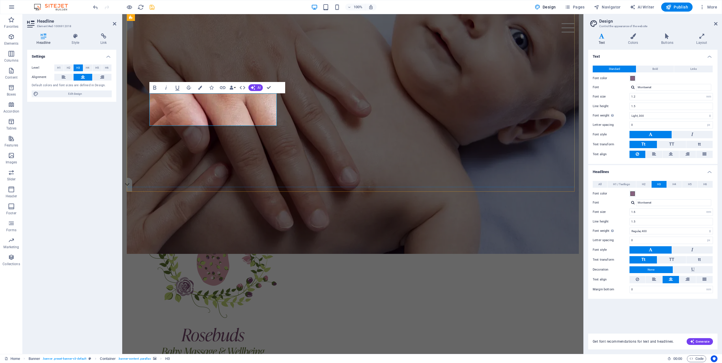
drag, startPoint x: 158, startPoint y: 99, endPoint x: 234, endPoint y: 124, distance: 80.3
click at [200, 87] on icon "button" at bounding box center [200, 88] width 4 height 4
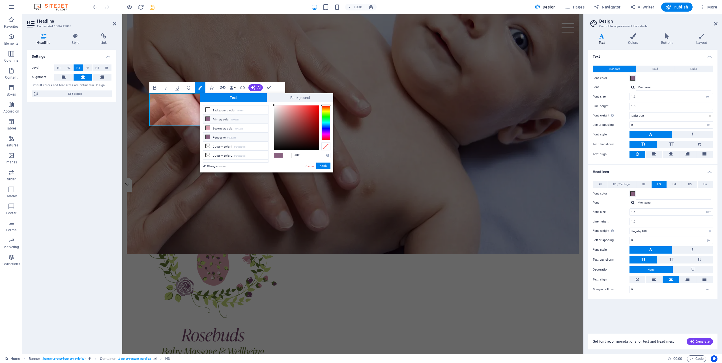
click at [213, 135] on li "Font color #896280" at bounding box center [235, 137] width 65 height 9
type input "#896280"
click at [324, 167] on button "Apply" at bounding box center [323, 166] width 14 height 7
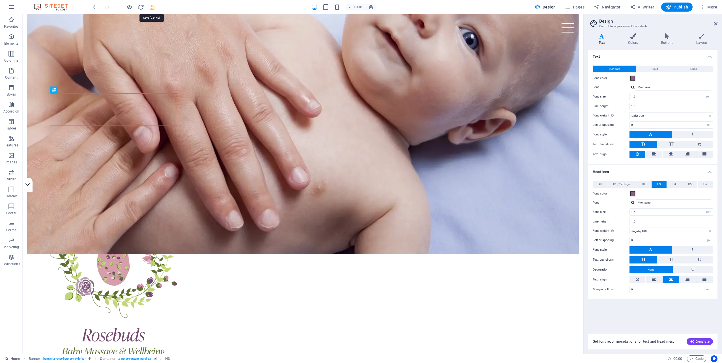
click at [152, 4] on icon "save" at bounding box center [152, 7] width 7 height 7
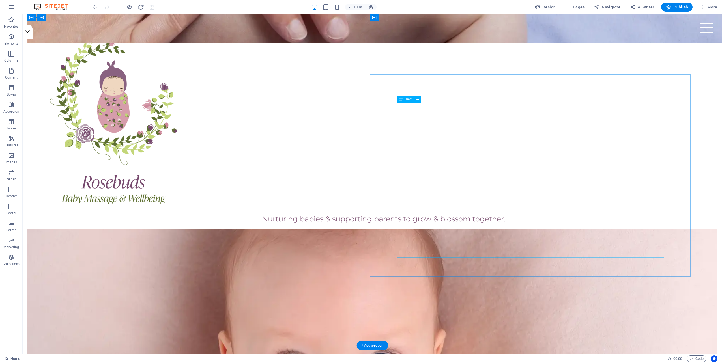
scroll to position [304, 0]
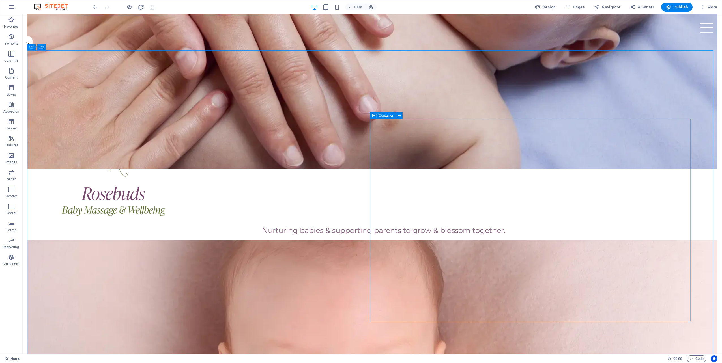
click at [380, 116] on span "Container" at bounding box center [385, 115] width 15 height 3
click at [400, 117] on icon at bounding box center [399, 116] width 3 height 6
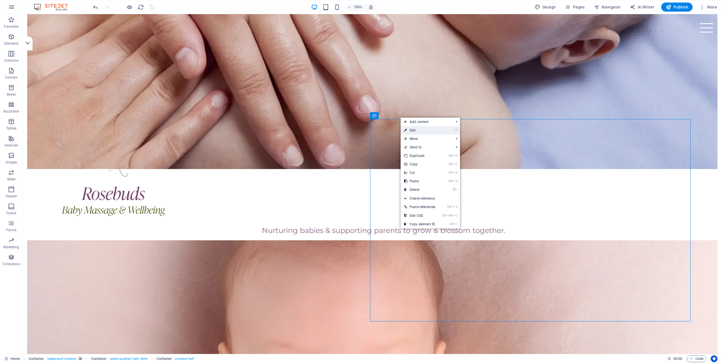
click at [414, 130] on link "⏎ Edit" at bounding box center [419, 130] width 38 height 8
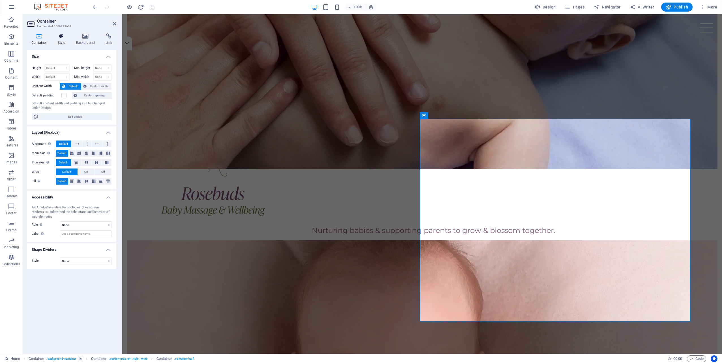
click at [61, 42] on h4 "Style" at bounding box center [62, 39] width 18 height 12
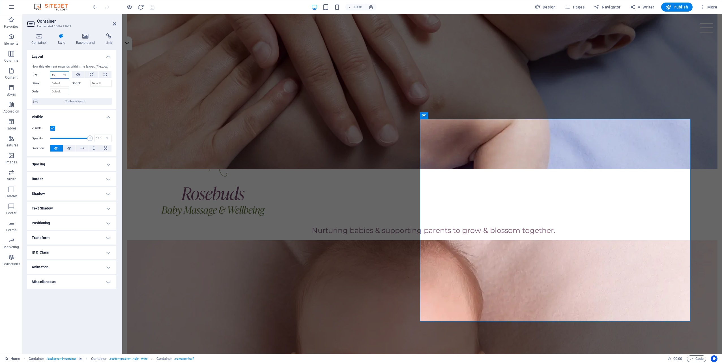
drag, startPoint x: 55, startPoint y: 75, endPoint x: 48, endPoint y: 75, distance: 7.4
click at [48, 75] on div "Size 50 Default auto px % 1/1 1/2 1/3 1/4 1/5 1/6 1/7 1/8 1/9 1/10" at bounding box center [50, 74] width 37 height 7
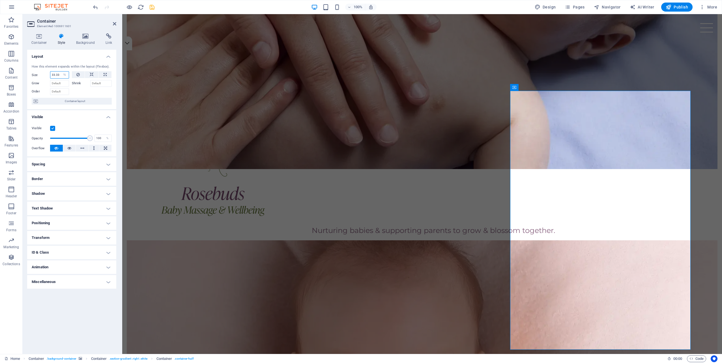
type input "33.33"
click at [59, 58] on h4 "Layout" at bounding box center [71, 55] width 89 height 10
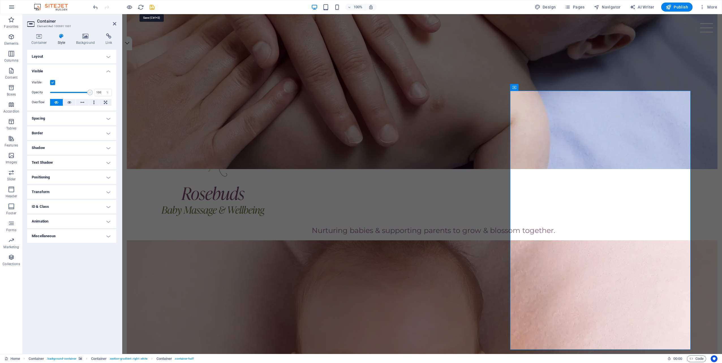
click at [152, 7] on icon "save" at bounding box center [152, 7] width 7 height 7
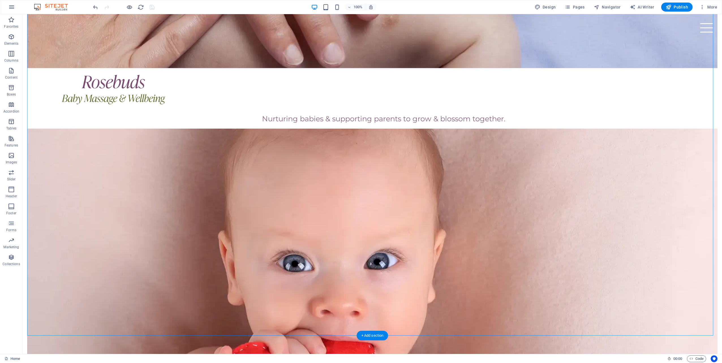
scroll to position [417, 0]
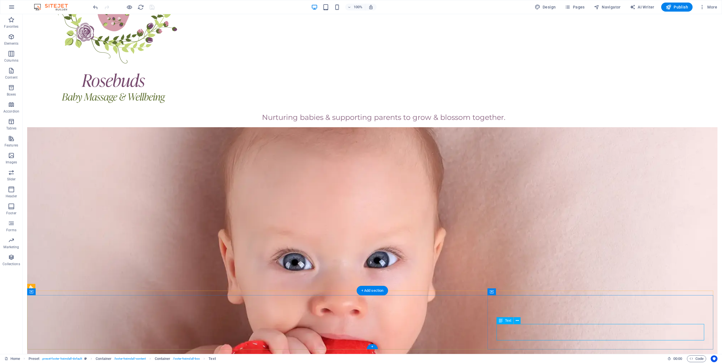
scroll to position [400, 0]
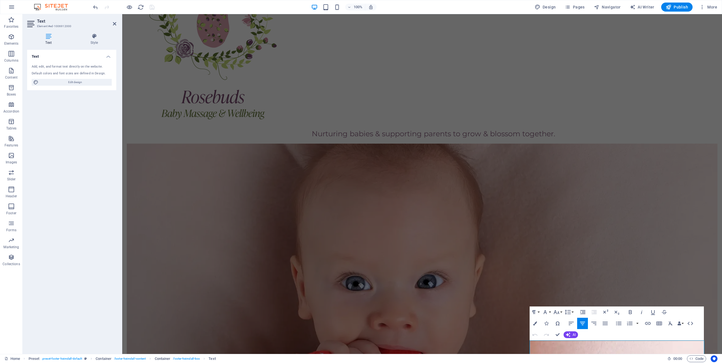
click at [548, 329] on button "Redo" at bounding box center [546, 334] width 11 height 11
drag, startPoint x: 557, startPoint y: 345, endPoint x: 566, endPoint y: 345, distance: 9.0
drag, startPoint x: 574, startPoint y: 345, endPoint x: 555, endPoint y: 345, distance: 18.7
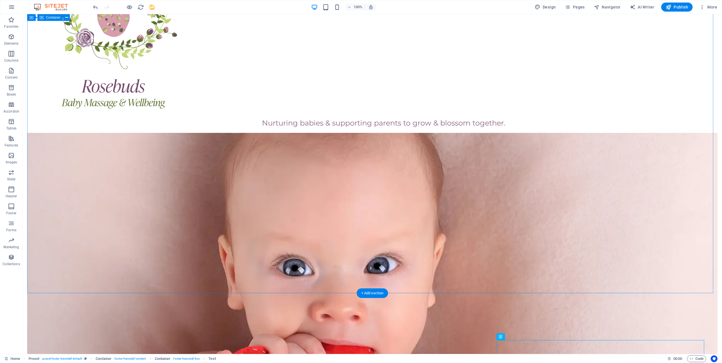
scroll to position [417, 0]
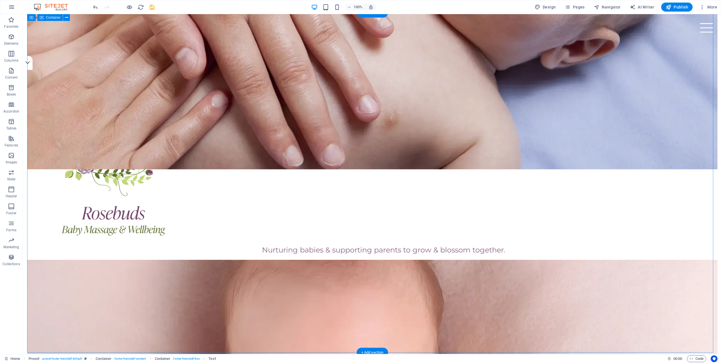
scroll to position [255, 0]
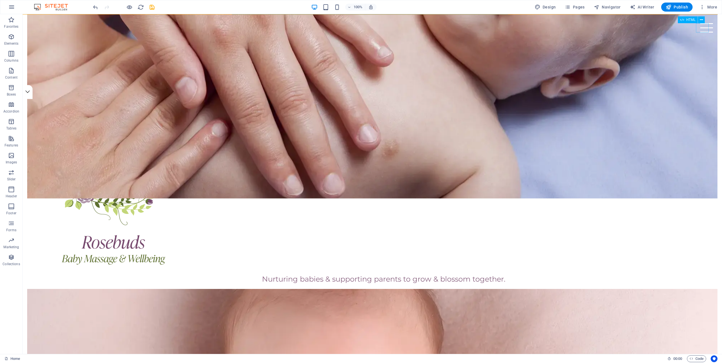
click at [704, 27] on div "Menu" at bounding box center [706, 27] width 13 height 9
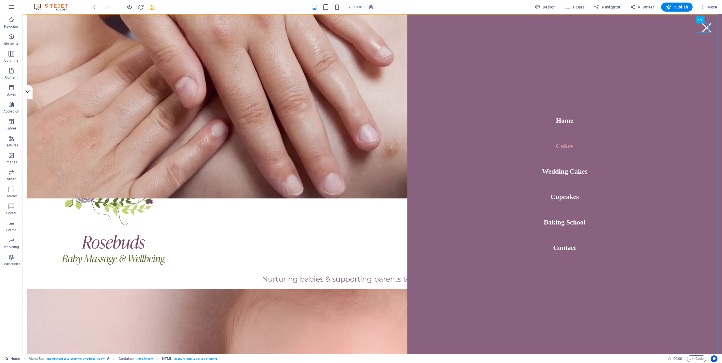
click at [558, 146] on nav "Home Cakes Wedding Cakes Cupcakes Baking School Contact" at bounding box center [564, 184] width 314 height 340
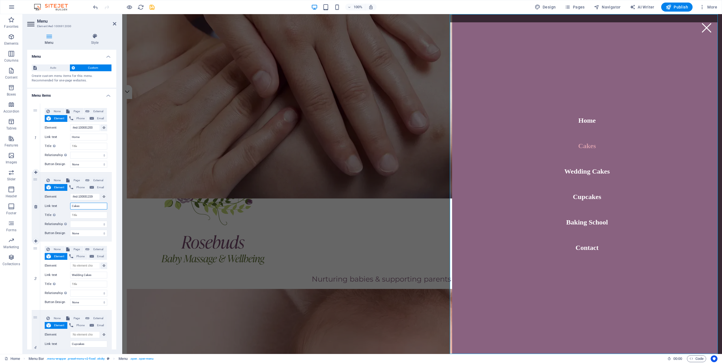
drag, startPoint x: 82, startPoint y: 205, endPoint x: 68, endPoint y: 206, distance: 14.2
click at [68, 206] on div "Link text Cakes" at bounding box center [76, 206] width 63 height 7
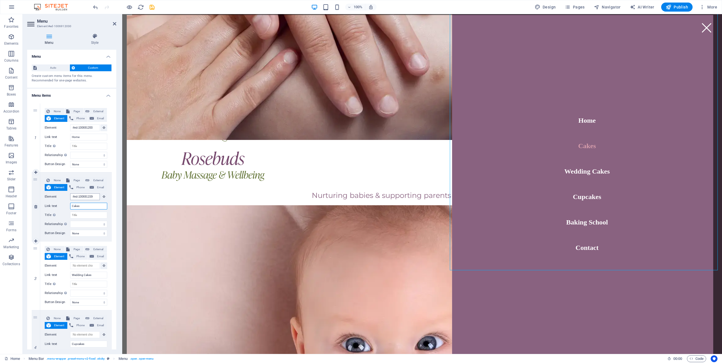
scroll to position [340, 0]
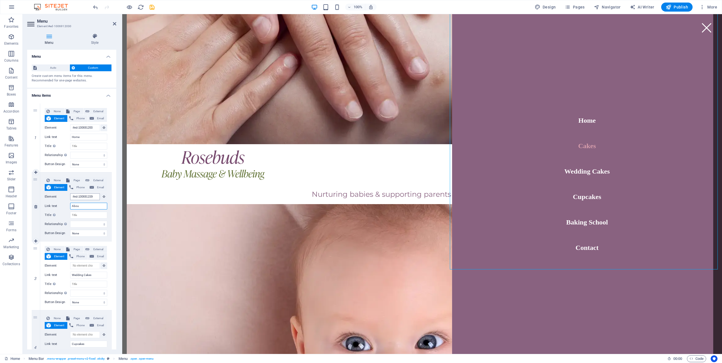
type input "About"
select select
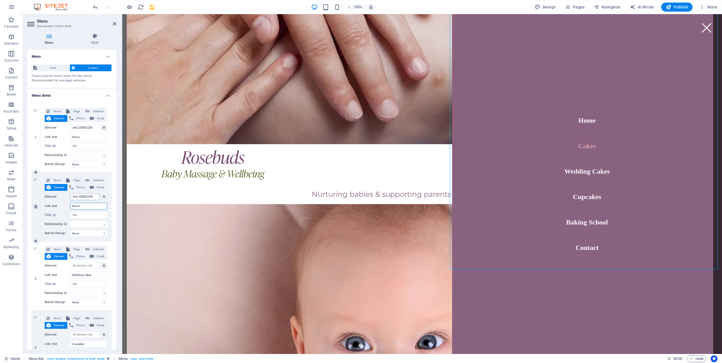
select select
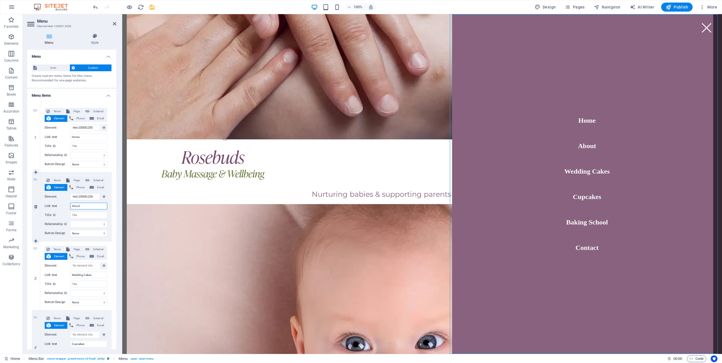
scroll to position [255, 0]
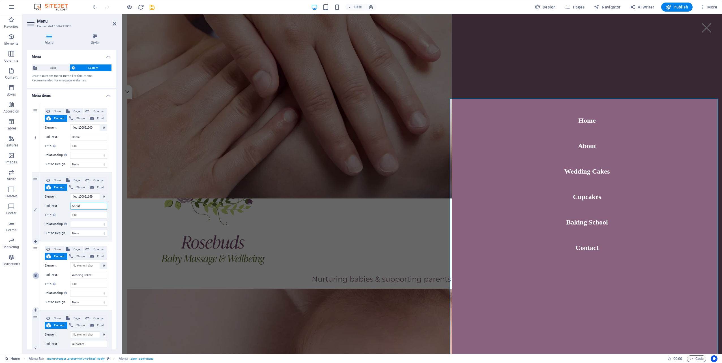
type input "About"
click at [36, 275] on icon at bounding box center [35, 276] width 3 height 4
select select
type input "Cupcakes"
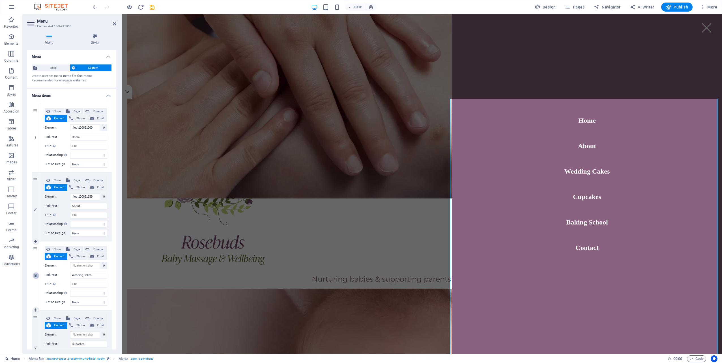
select select
type input "Baking School"
select select
type input "#ed-1006911961"
type input "Contact"
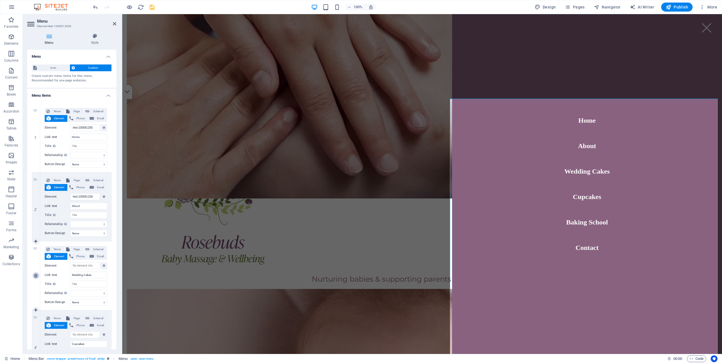
select select
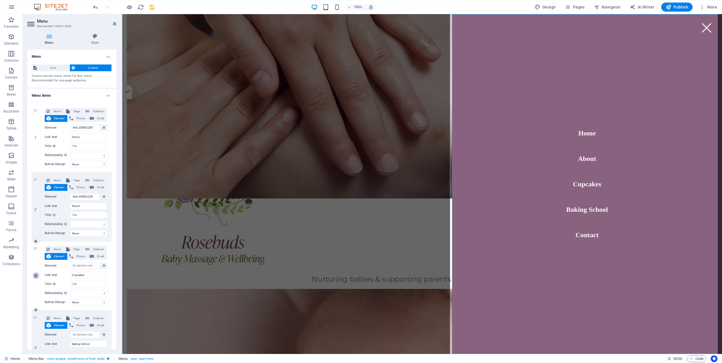
click at [36, 275] on icon at bounding box center [35, 276] width 3 height 4
select select
type input "Baking School"
select select
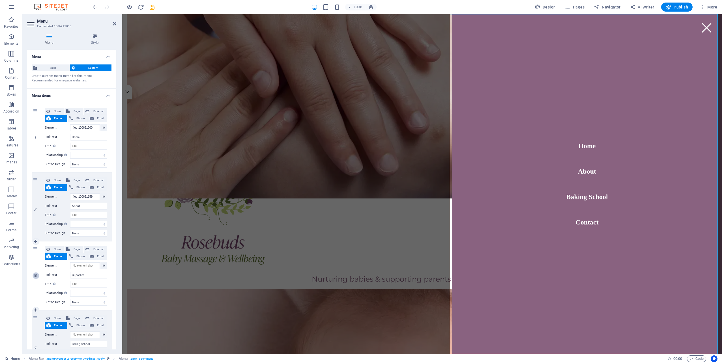
type input "#ed-1006911961"
type input "Contact"
select select
click at [36, 275] on icon at bounding box center [35, 276] width 3 height 4
select select
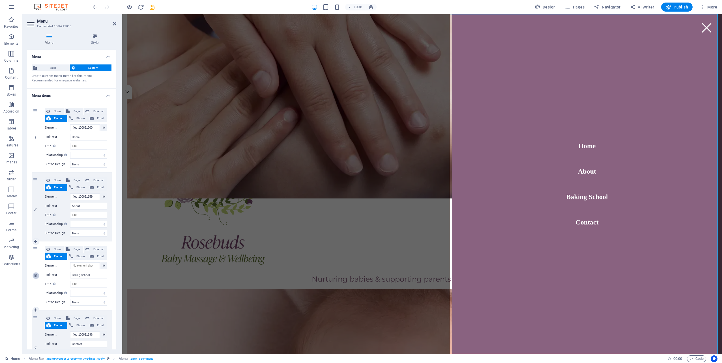
select select
type input "#ed-1006911961"
type input "Contact"
select select
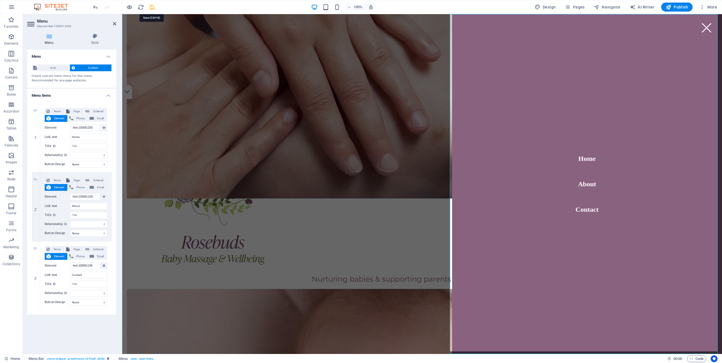
click at [152, 6] on icon "save" at bounding box center [152, 7] width 7 height 7
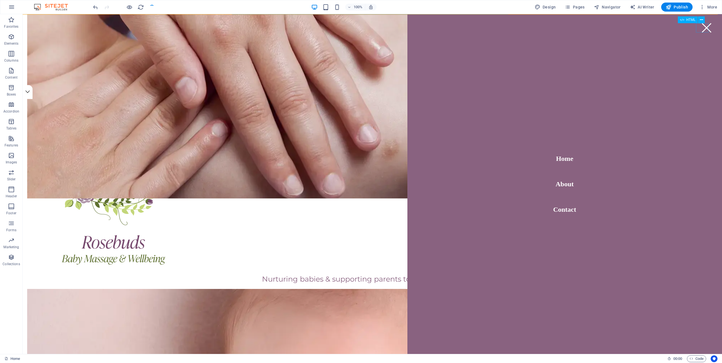
click at [702, 29] on div "Menu" at bounding box center [706, 27] width 13 height 9
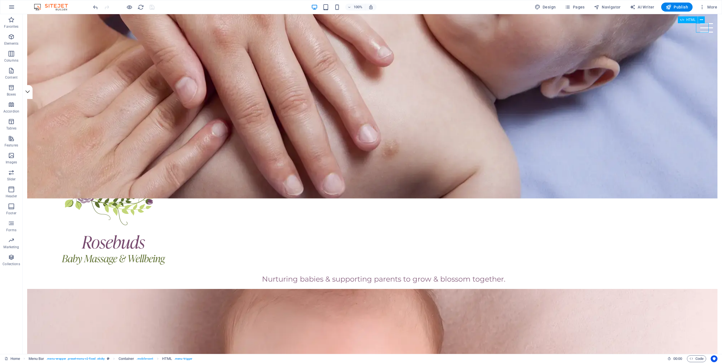
click at [706, 29] on div "Menu" at bounding box center [706, 27] width 13 height 9
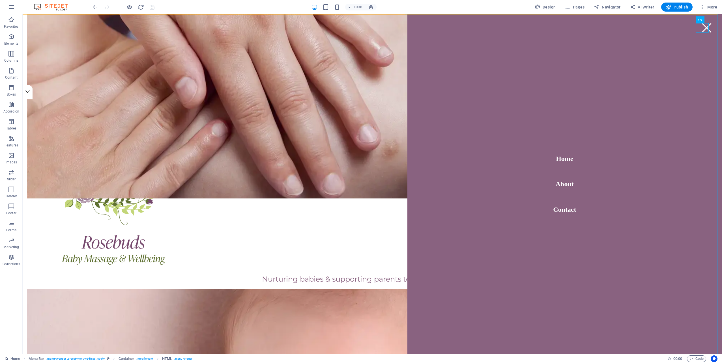
click at [561, 159] on nav "Home About Contact" at bounding box center [564, 184] width 314 height 340
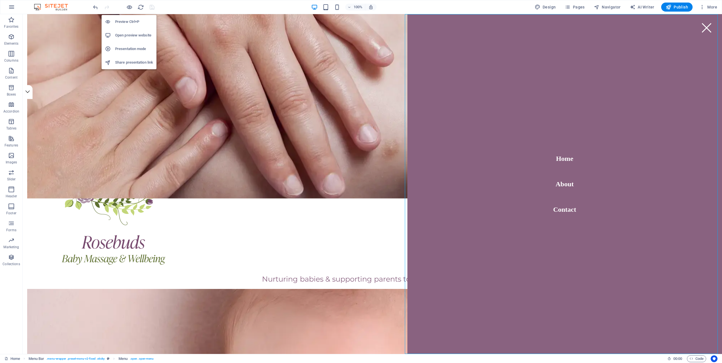
click at [133, 34] on h6 "Open preview website" at bounding box center [134, 35] width 38 height 7
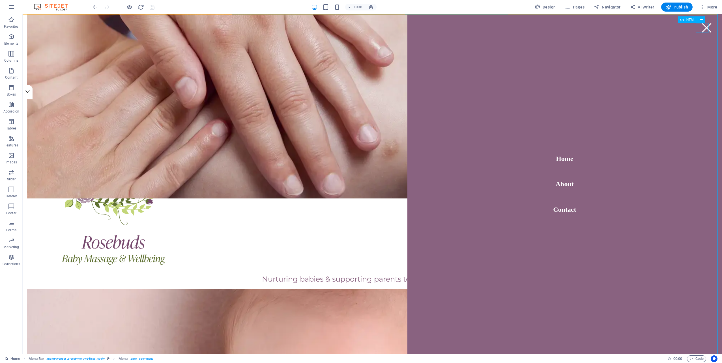
click at [702, 29] on div "Menu" at bounding box center [706, 27] width 13 height 9
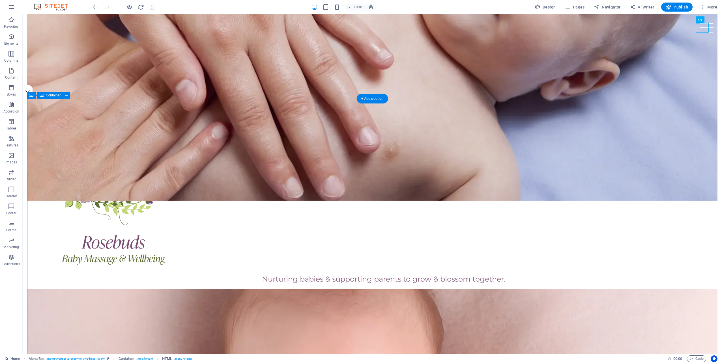
scroll to position [425, 0]
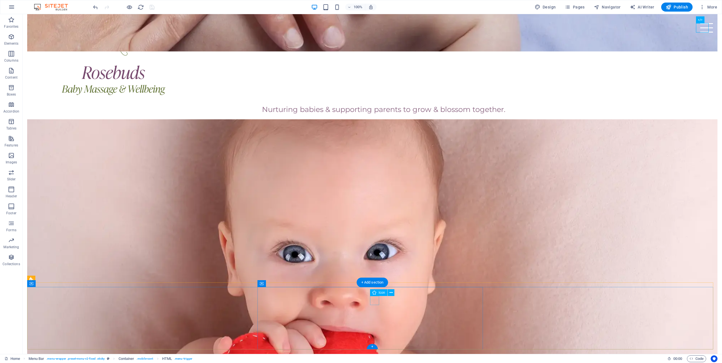
click at [391, 292] on icon at bounding box center [390, 293] width 3 height 6
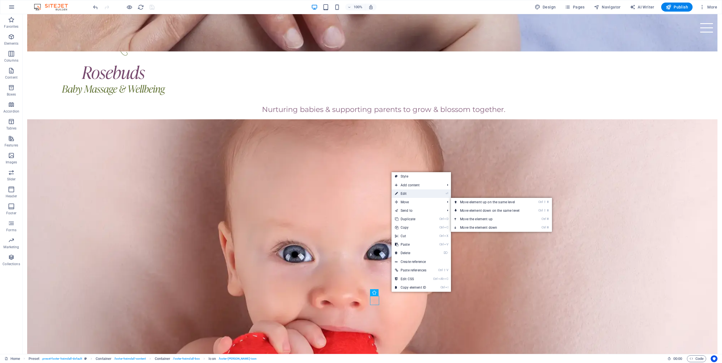
click at [409, 192] on link "⏎ Edit" at bounding box center [410, 193] width 38 height 8
select select "xMidYMid"
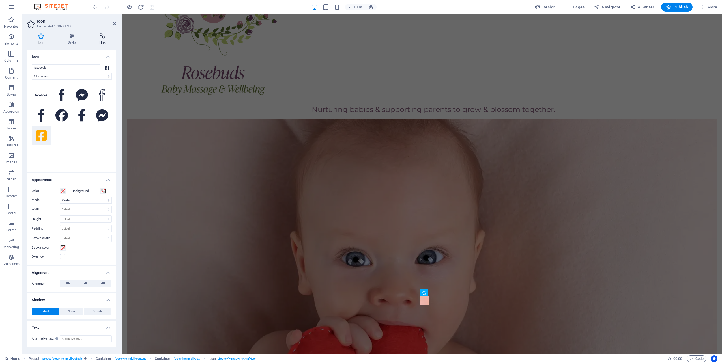
click at [101, 38] on icon at bounding box center [103, 36] width 28 height 6
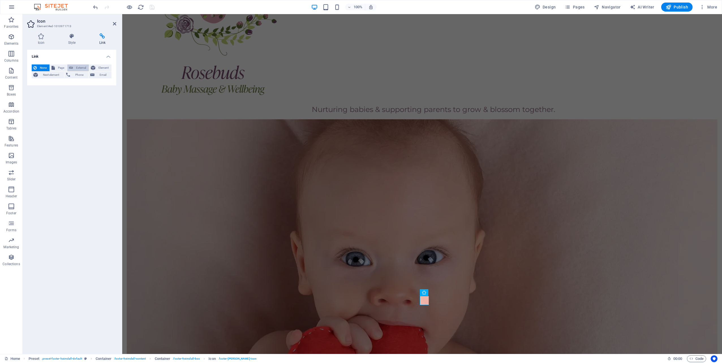
click at [74, 65] on button "External" at bounding box center [77, 67] width 21 height 7
select select "blank"
paste input "https://www.facebook.com/people/Rosebuds-Baby-Massage-and-Wellbeing/61581239379…"
type input "https://www.facebook.com/people/Rosebuds-Baby-Massage-and-Wellbeing/61581239379…"
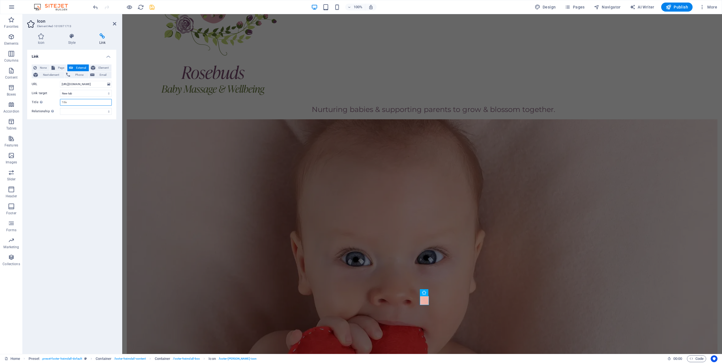
scroll to position [0, 0]
click at [76, 104] on input "Title Additional link description, should not be the same as the link text. The…" at bounding box center [86, 102] width 52 height 7
type input "Facebook"
click at [70, 120] on div "Link None Page External Element Next element Phone Email Page Home Subpage Lega…" at bounding box center [71, 200] width 89 height 300
click at [151, 7] on icon "save" at bounding box center [152, 7] width 7 height 7
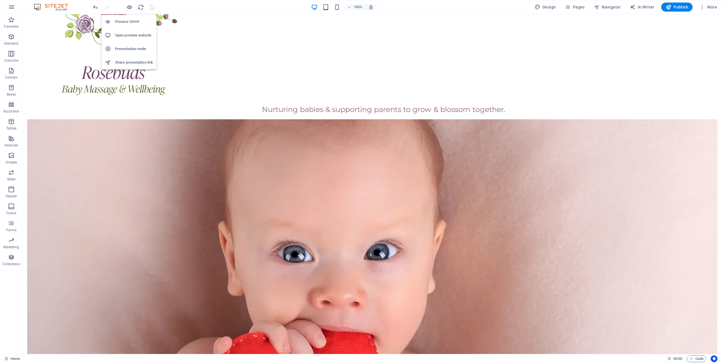
click at [131, 36] on h6 "Open preview website" at bounding box center [134, 35] width 38 height 7
click at [682, 6] on span "Publish" at bounding box center [676, 7] width 22 height 6
